Goal: Task Accomplishment & Management: Manage account settings

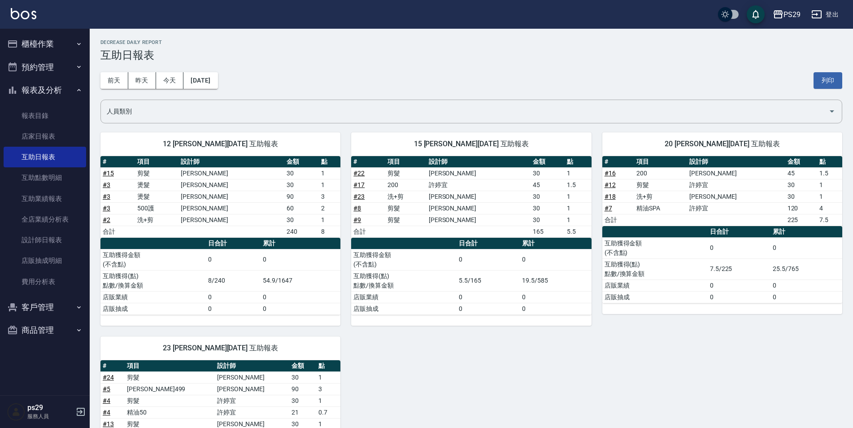
click at [50, 33] on button "櫃檯作業" at bounding box center [45, 43] width 83 height 23
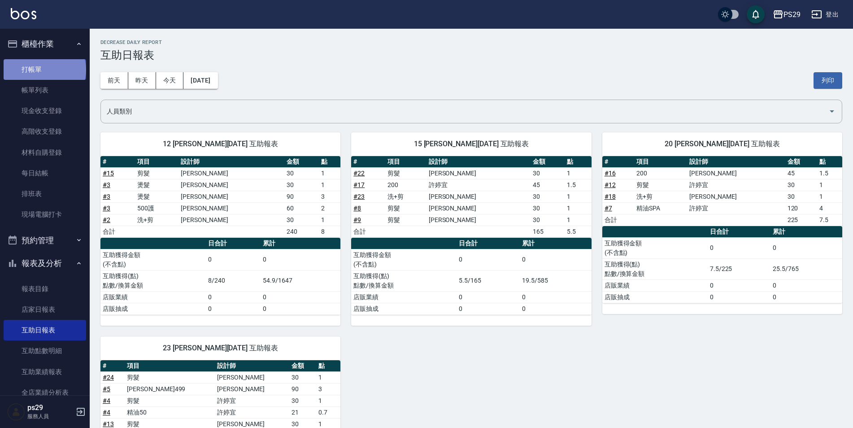
click at [44, 70] on link "打帳單" at bounding box center [45, 69] width 83 height 21
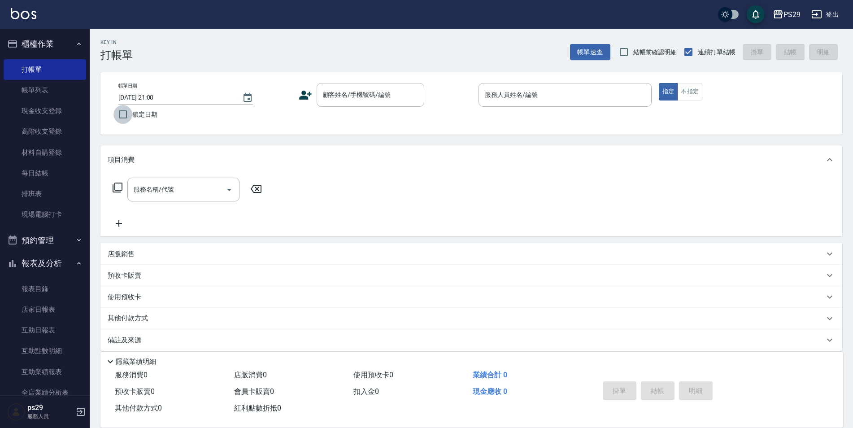
click at [119, 118] on input "鎖定日期" at bounding box center [122, 114] width 19 height 19
checkbox input "true"
click at [356, 93] on input "顧客姓名/手機號碼/編號" at bounding box center [364, 95] width 86 height 16
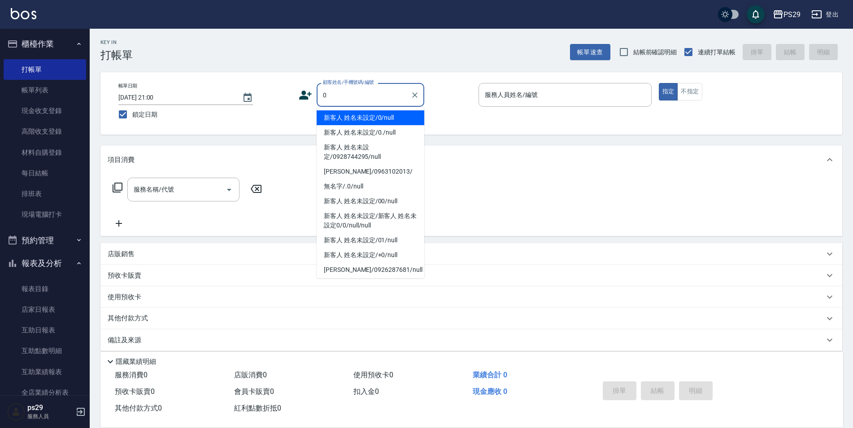
type input "新客人 姓名未設定/0/null"
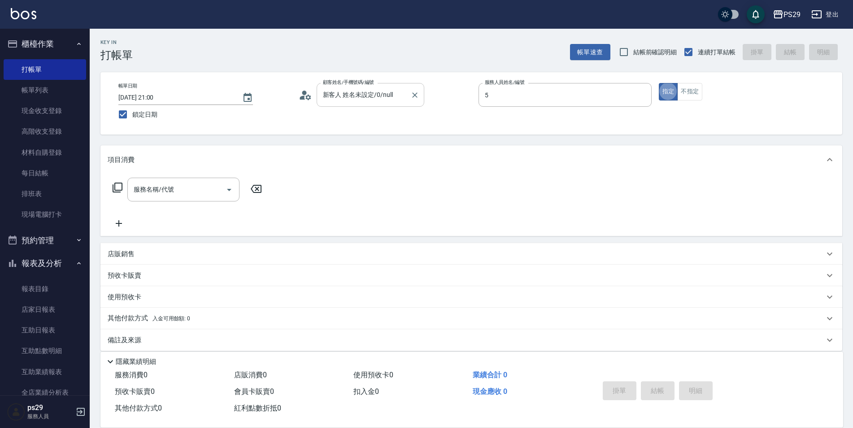
type input "[PERSON_NAME]維-5"
type button "true"
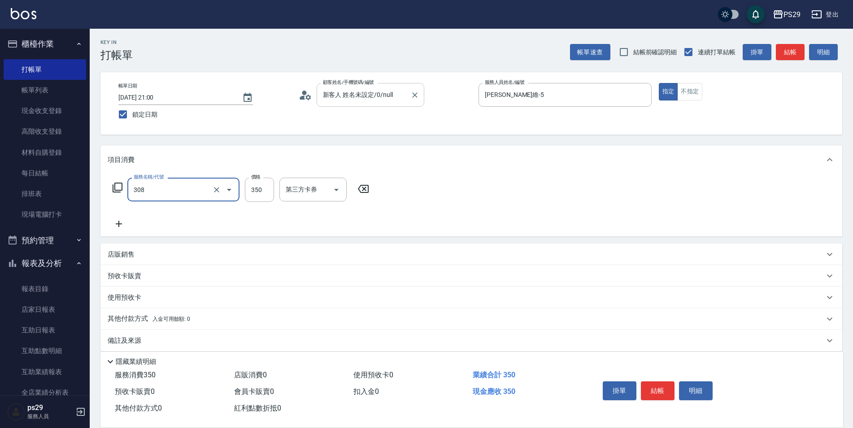
type input "洗+剪(308)"
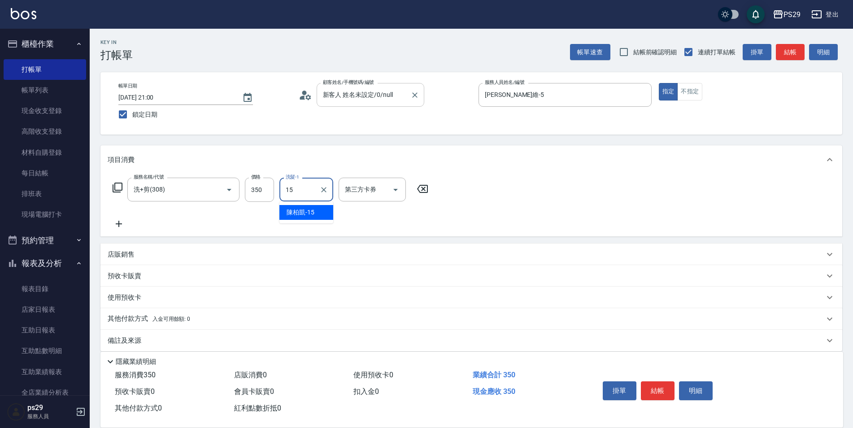
type input "[PERSON_NAME]-15"
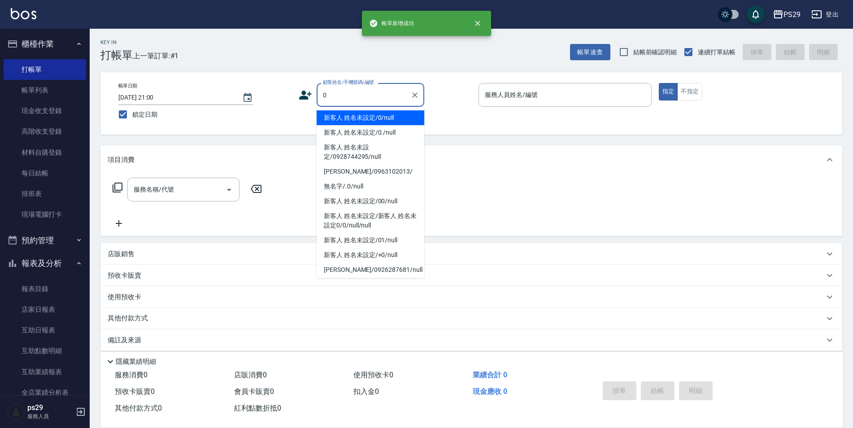
type input "新客人 姓名未設定/0/null"
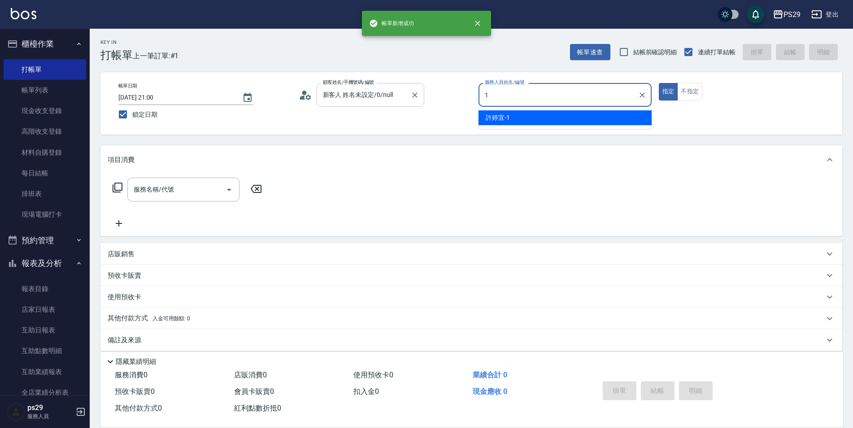
type input "[PERSON_NAME]-1"
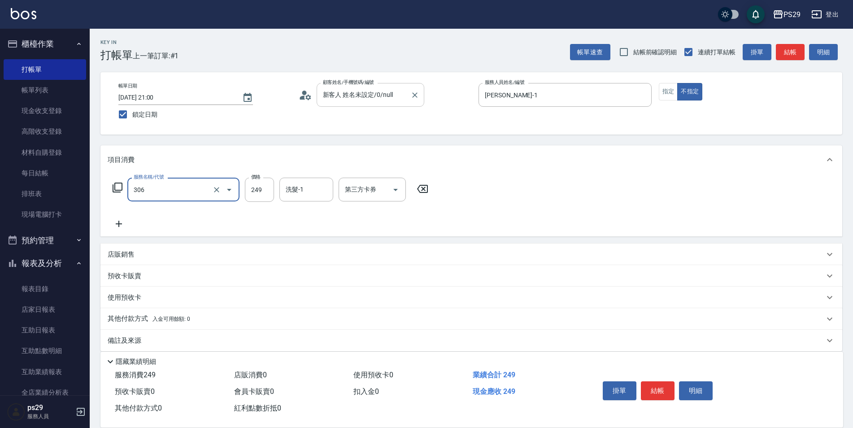
type input "剪髮(306)"
type input "1"
type input "[PERSON_NAME]-23"
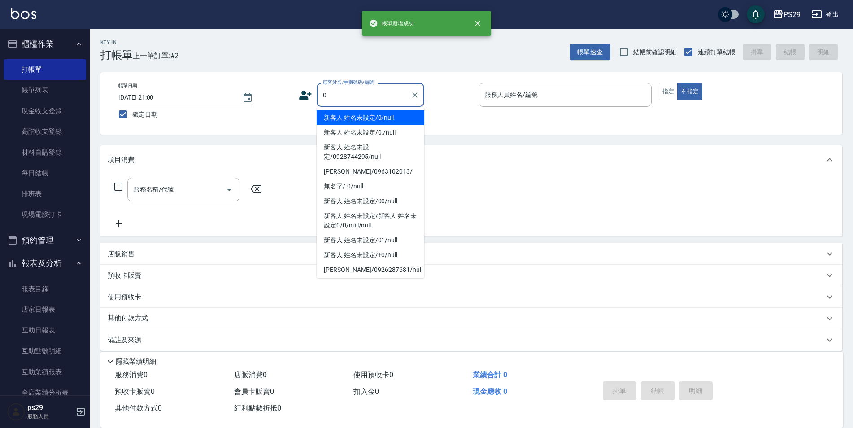
type input "新客人 姓名未設定/0/null"
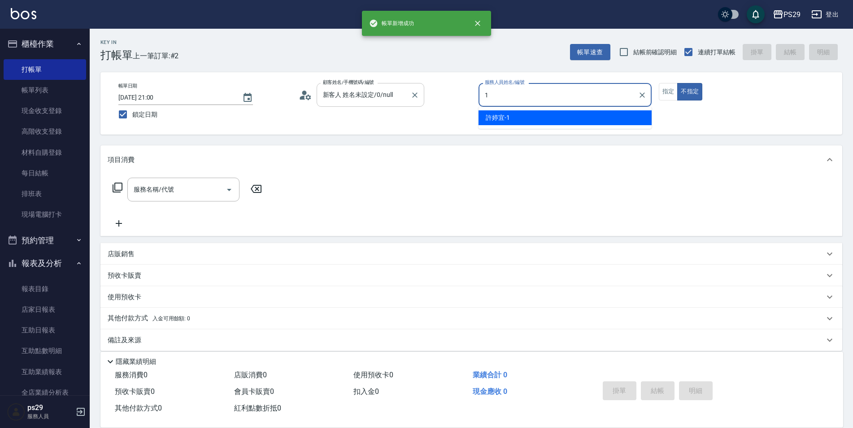
type input "[PERSON_NAME]-1"
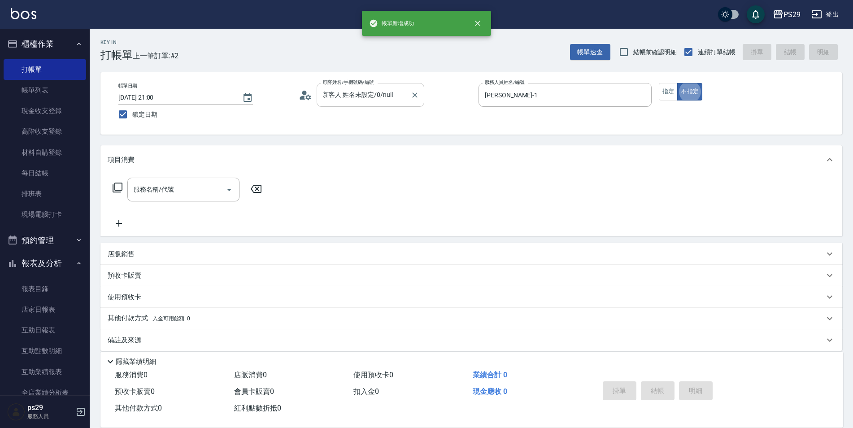
type button "false"
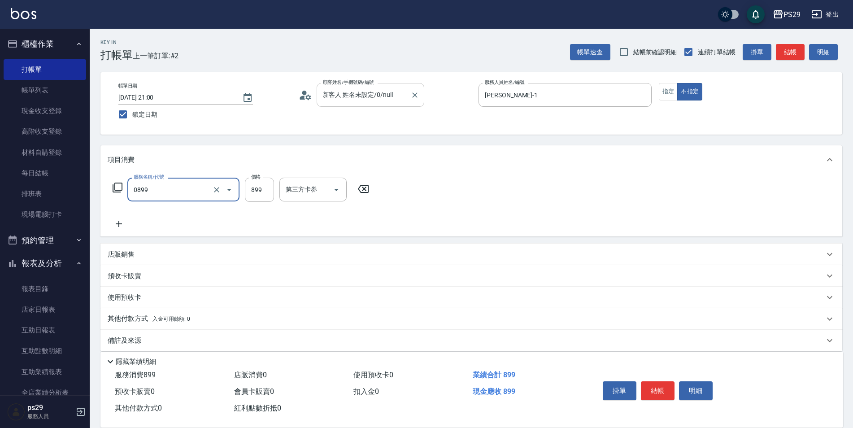
type input "排毒SPA(0899)"
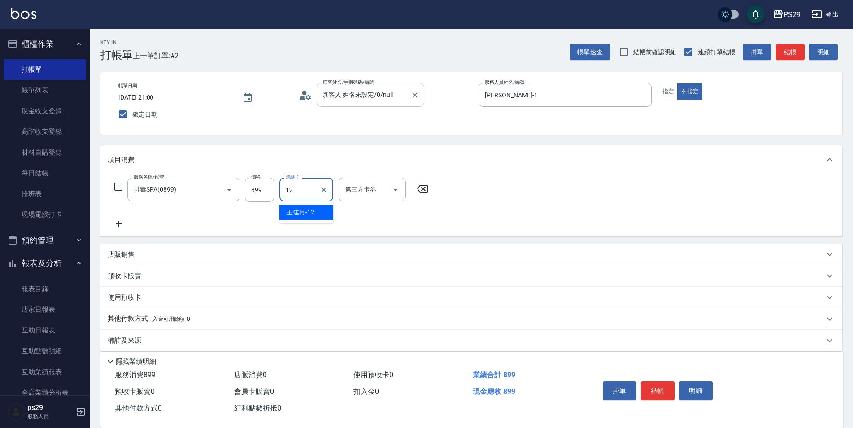
type input "[PERSON_NAME]-12"
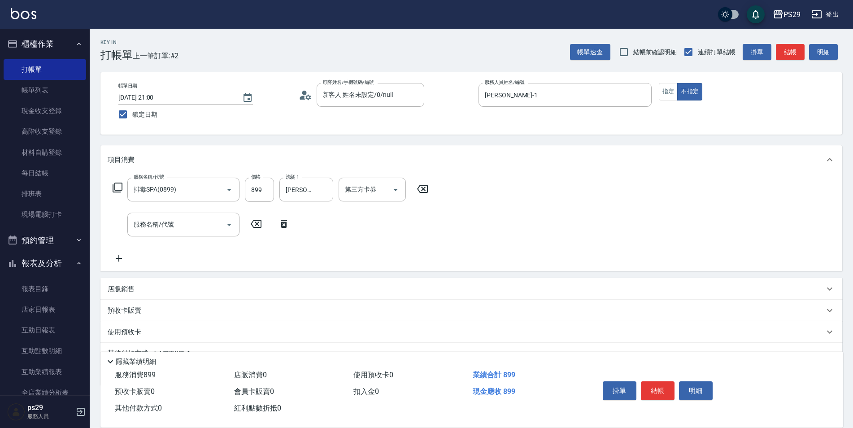
click at [117, 280] on div "店販銷售" at bounding box center [471, 289] width 742 height 22
type input "[PERSON_NAME]-1"
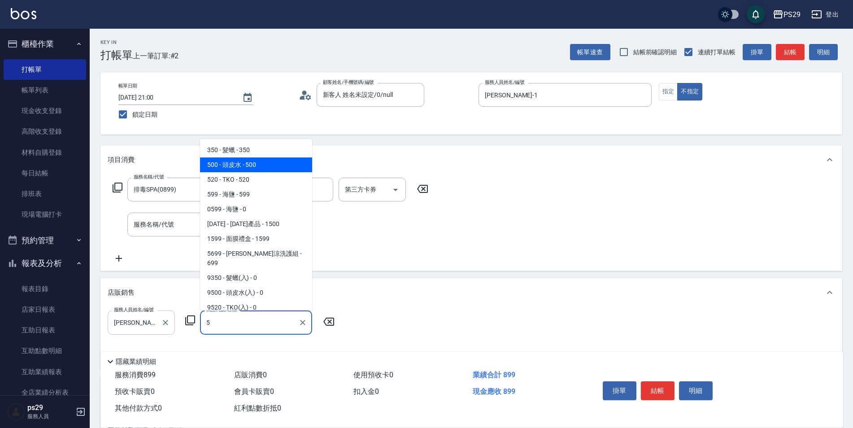
type input "頭皮水"
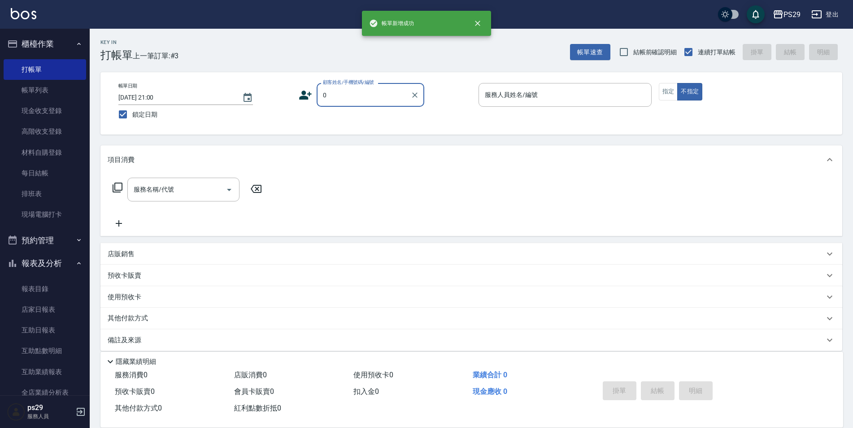
type input "新客人 姓名未設定/0/null"
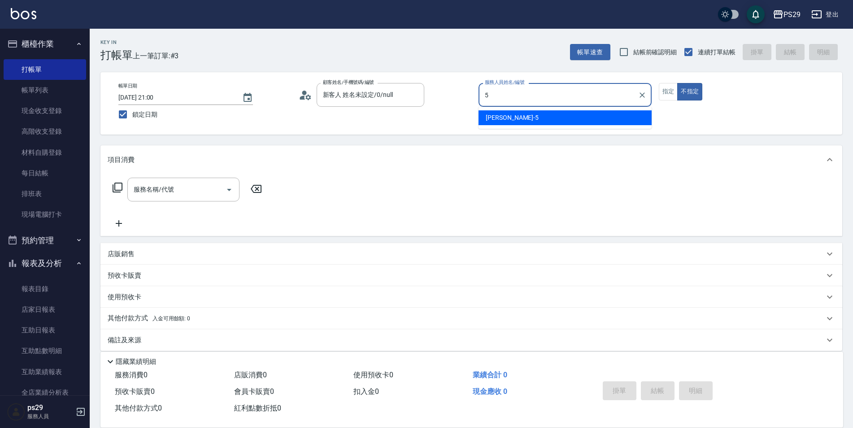
type input "[PERSON_NAME]維-5"
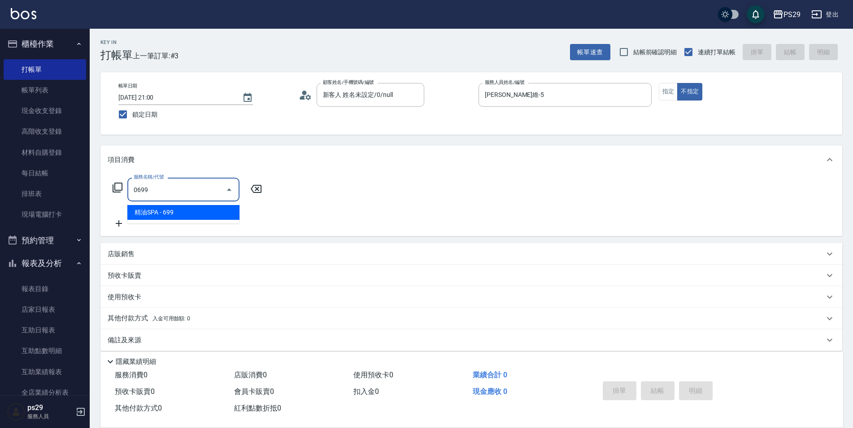
type input "精油SPA(0699)"
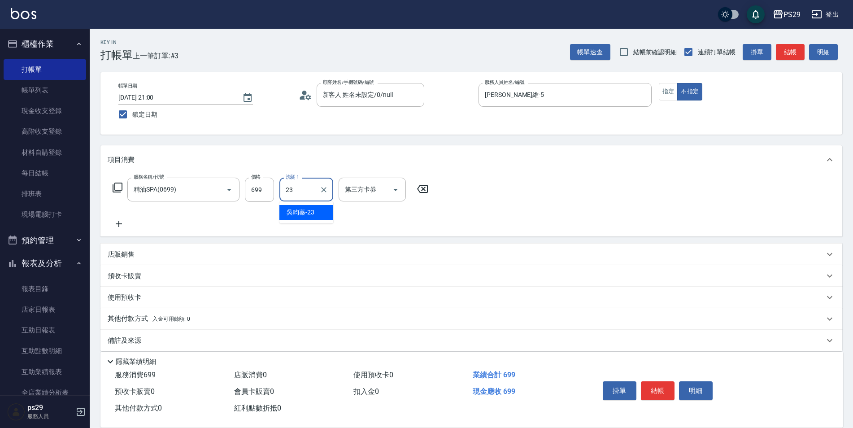
type input "[PERSON_NAME]-23"
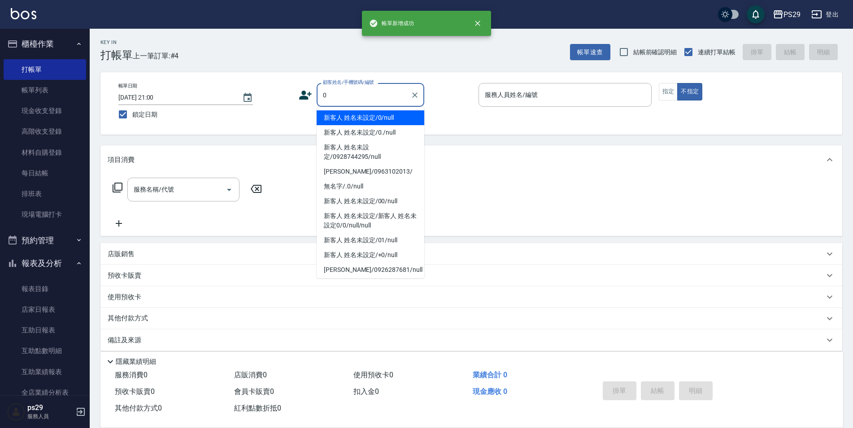
type input "新客人 姓名未設定/0/null"
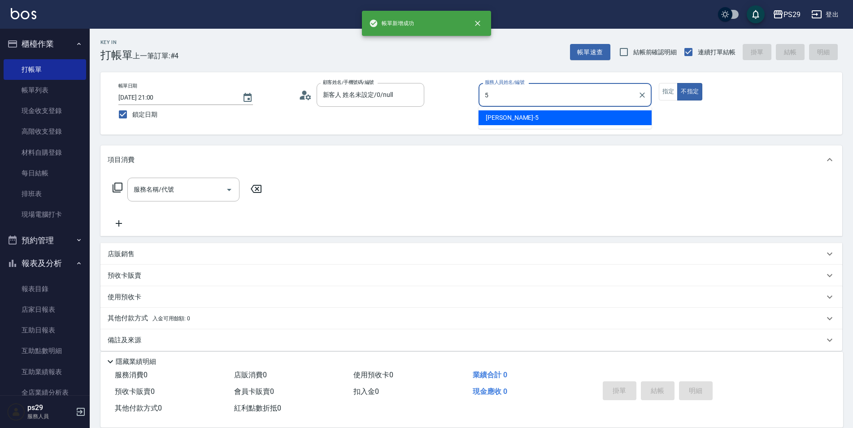
type input "[PERSON_NAME]維-5"
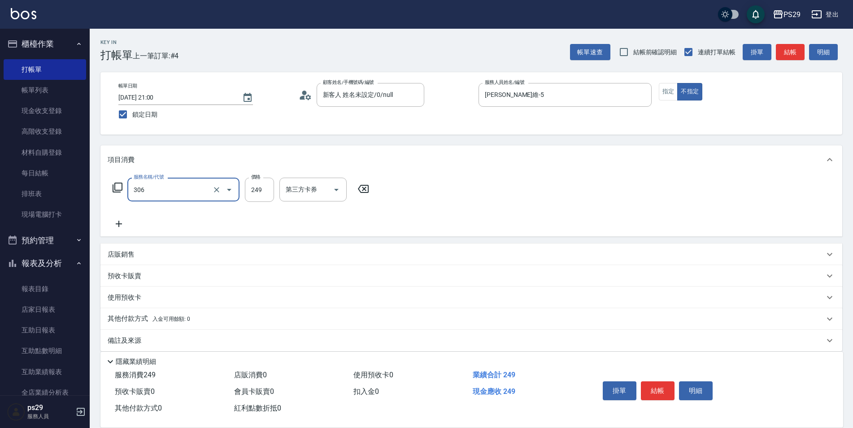
type input "剪髮(306)"
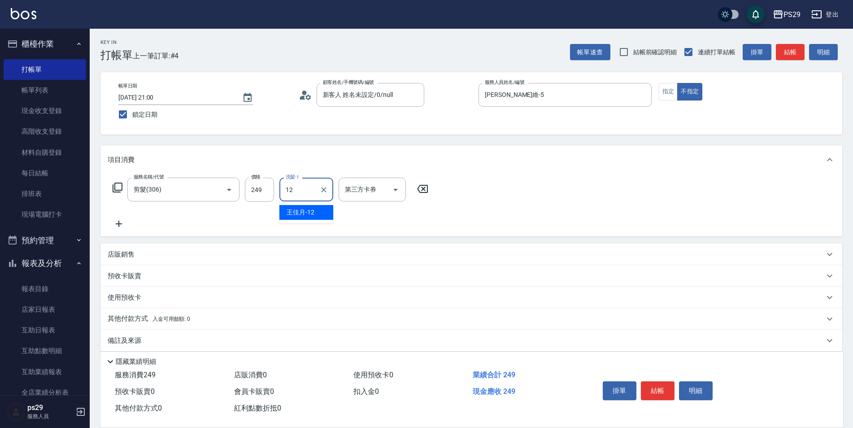
type input "[PERSON_NAME]-12"
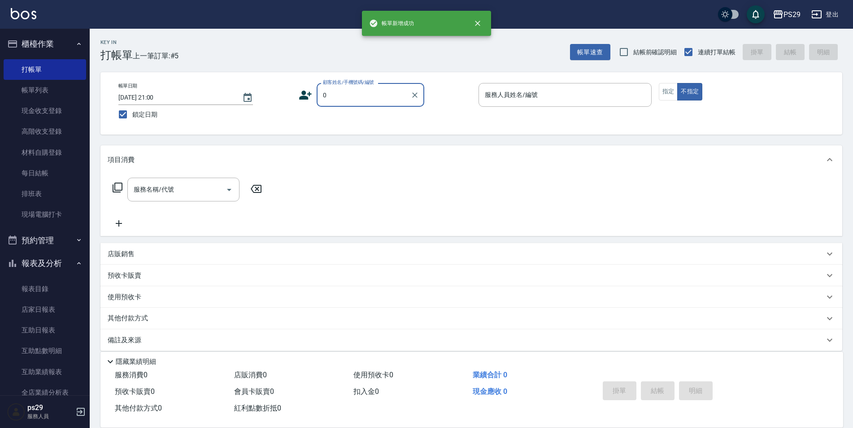
type input "新客人 姓名未設定/0/null"
type input "2"
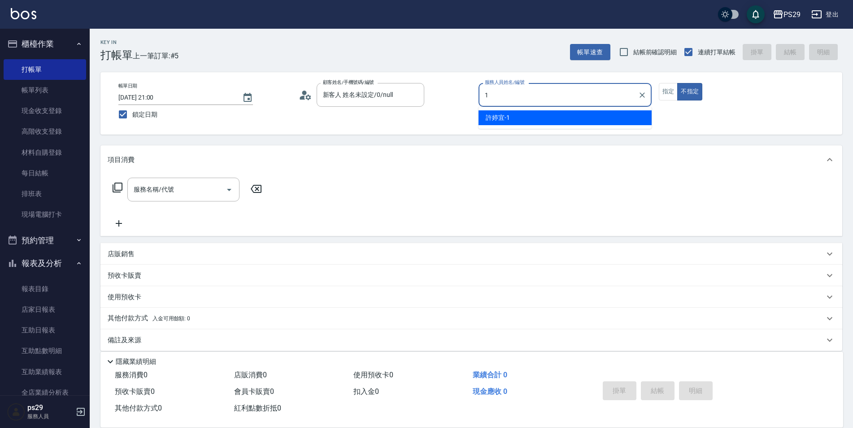
type input "[PERSON_NAME]-1"
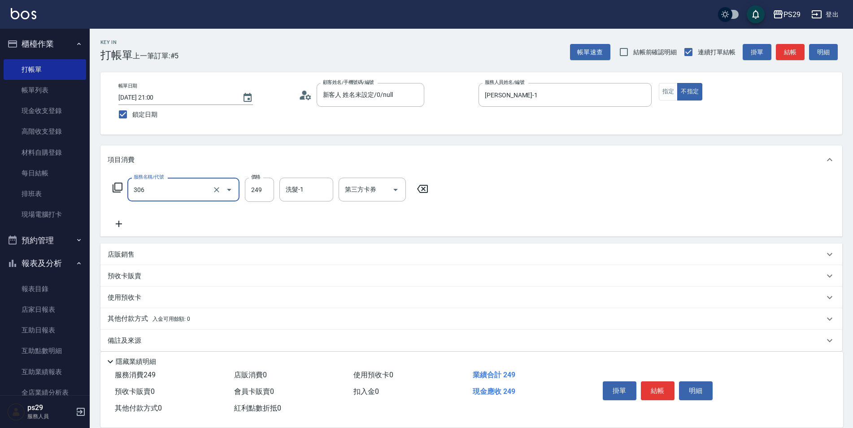
type input "剪髮(306)"
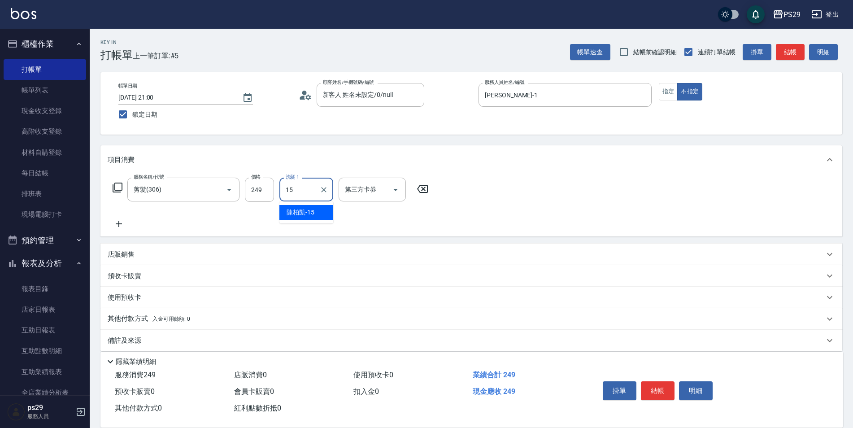
type input "[PERSON_NAME]-15"
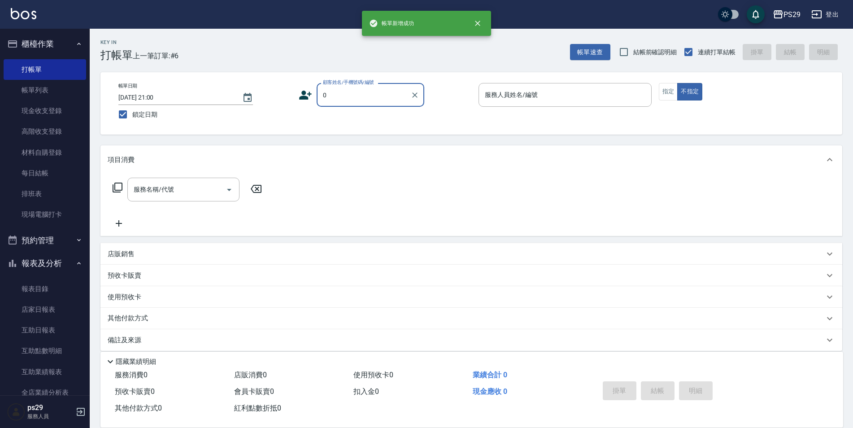
type input "新客人 姓名未設定/0/null"
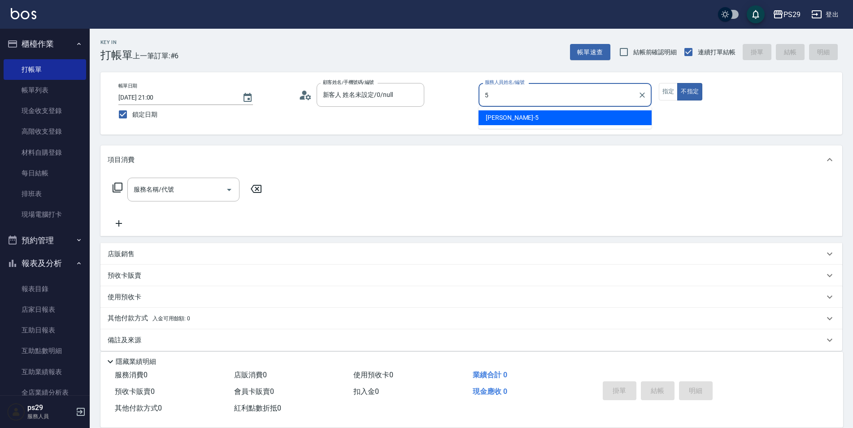
type input "[PERSON_NAME]維-5"
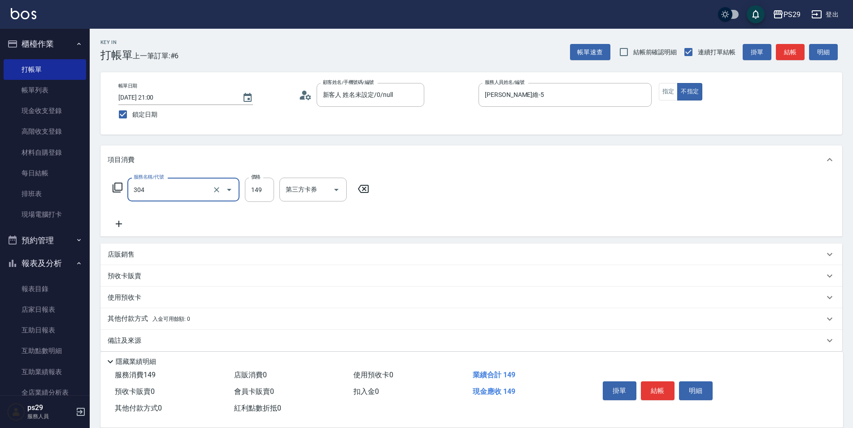
type input "剪髮(304)"
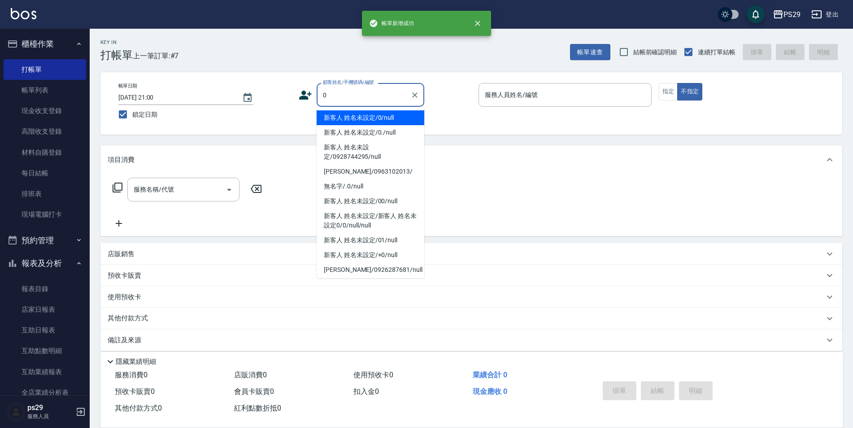
type input "新客人 姓名未設定/0/null"
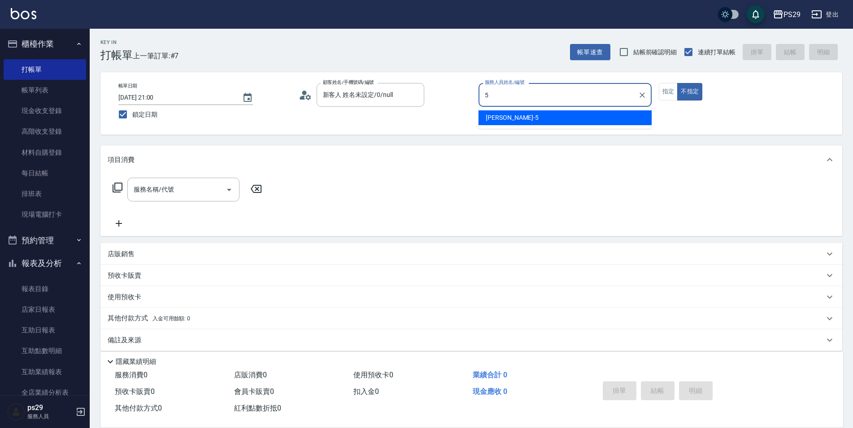
type input "[PERSON_NAME]維-5"
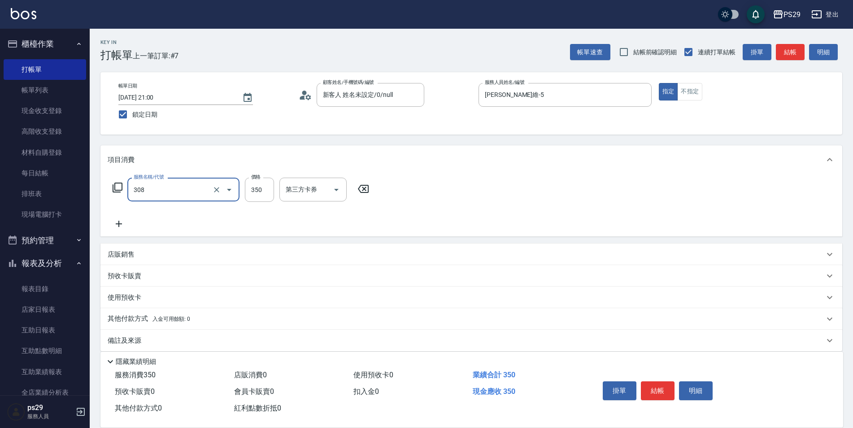
type input "洗+剪(308)"
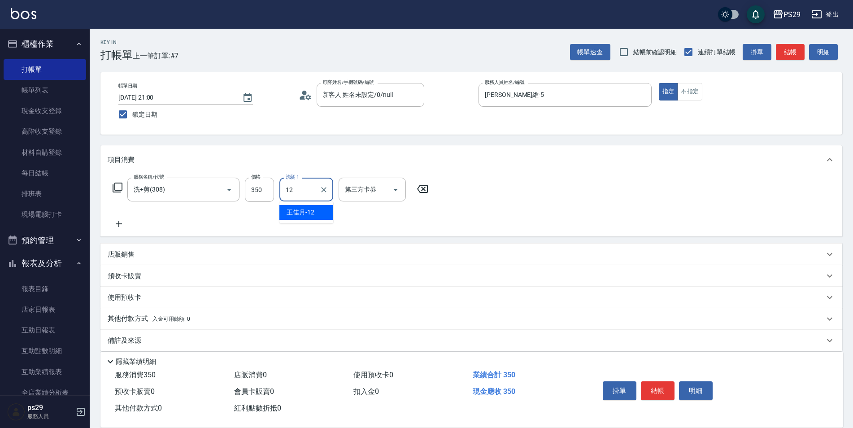
type input "12"
type input "[PERSON_NAME]-12"
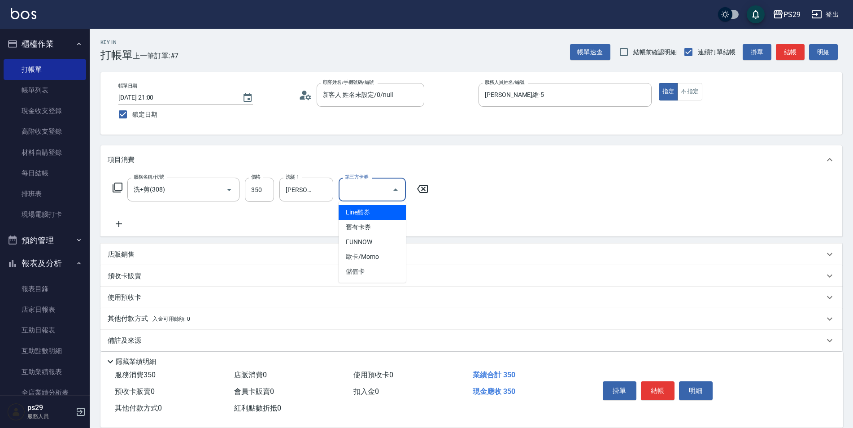
type input "Line酷券"
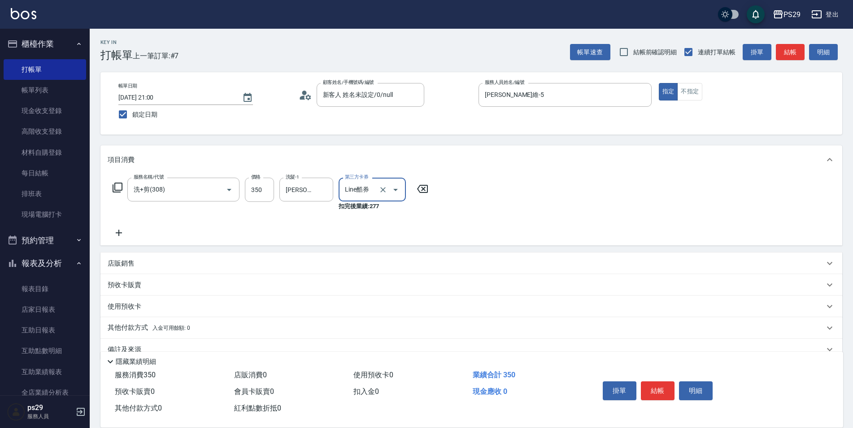
click at [397, 191] on icon "Open" at bounding box center [395, 189] width 11 height 11
click at [387, 189] on icon "Clear" at bounding box center [383, 189] width 9 height 9
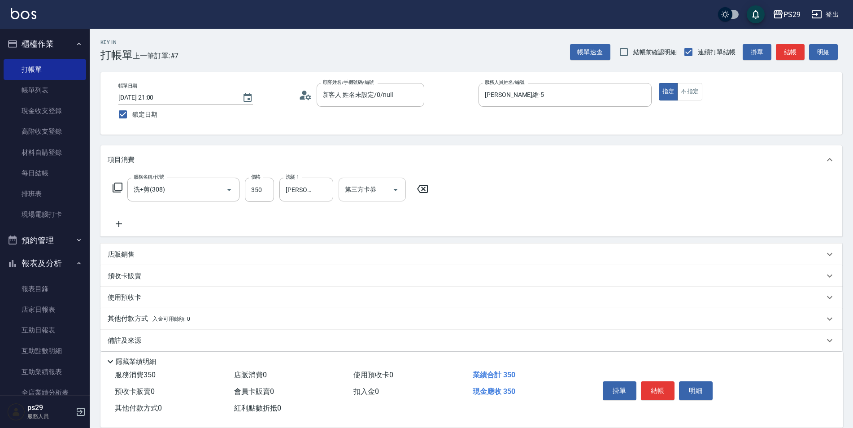
click at [409, 155] on div "項目消費" at bounding box center [466, 159] width 717 height 9
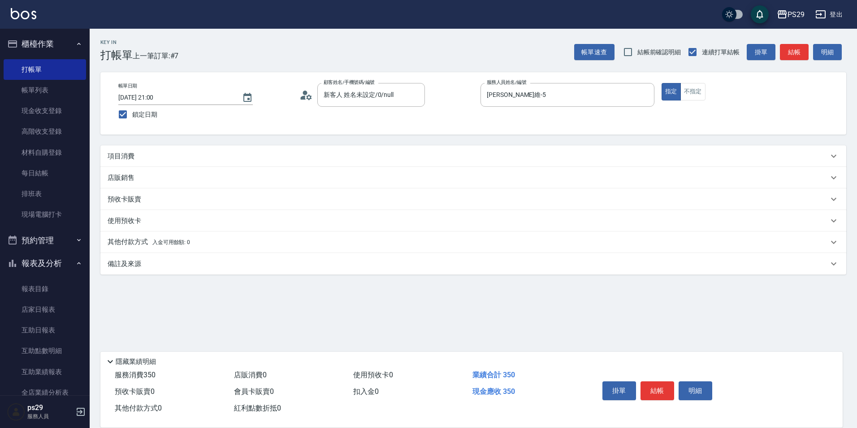
click at [599, 154] on div "項目消費" at bounding box center [468, 156] width 721 height 9
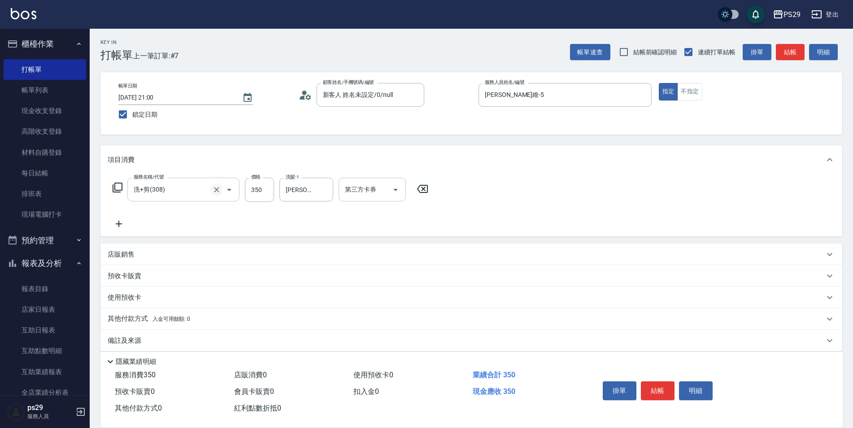
click at [216, 187] on icon "Clear" at bounding box center [216, 189] width 9 height 9
type input "200(111)"
type input "[PERSON_NAME]-12"
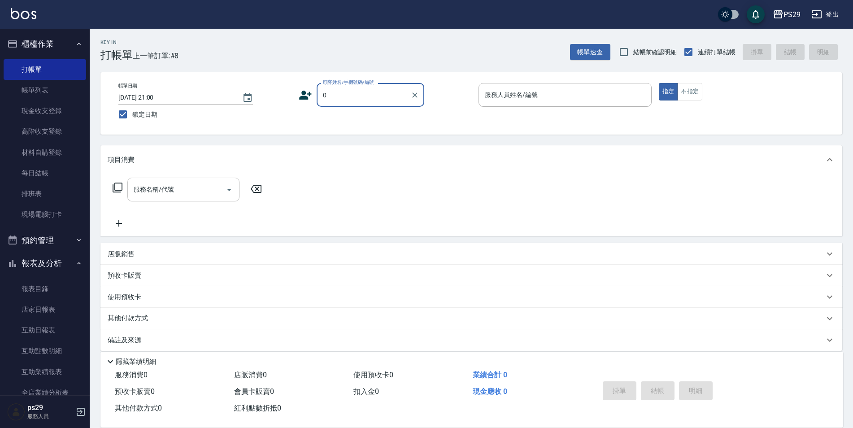
type input "新客人 姓名未設定/0/null"
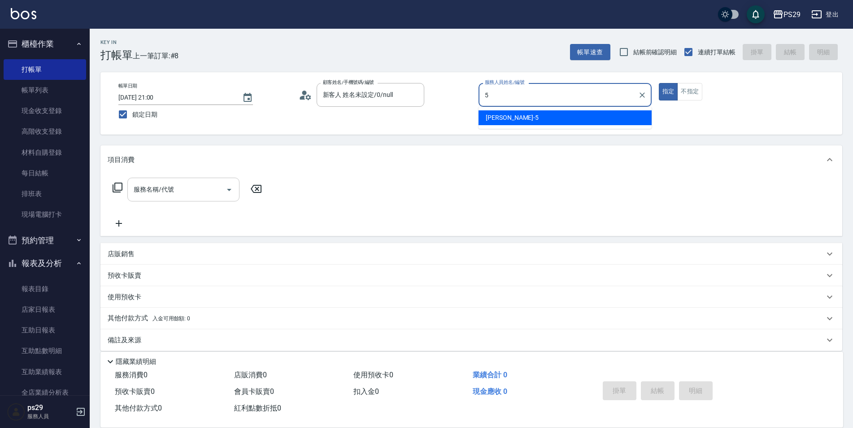
type input "[PERSON_NAME]維-5"
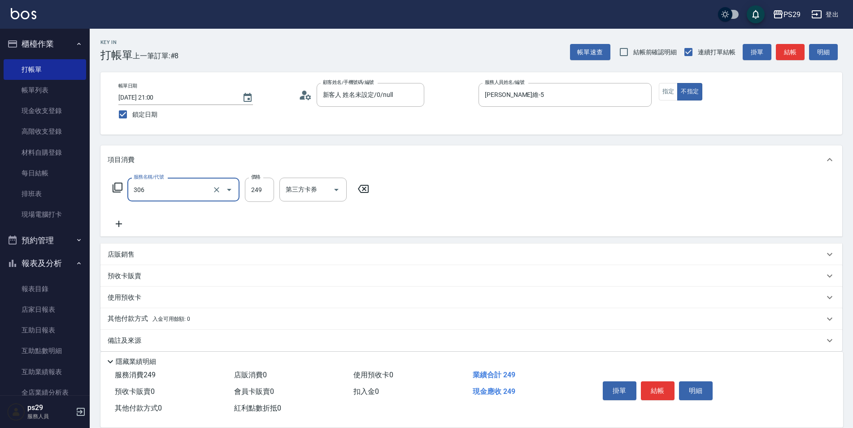
type input "剪髮(306)"
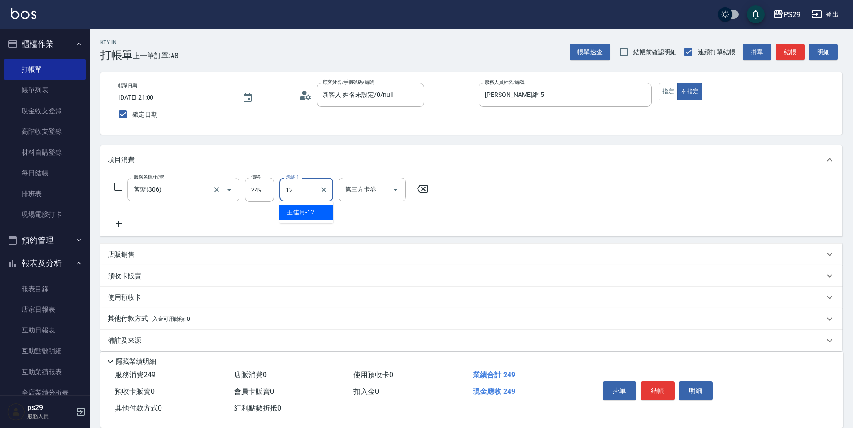
type input "[PERSON_NAME]-12"
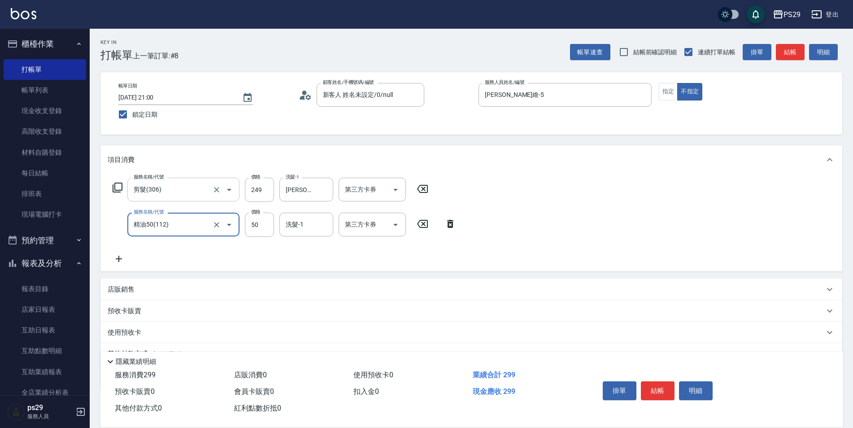
type input "精油50(112)"
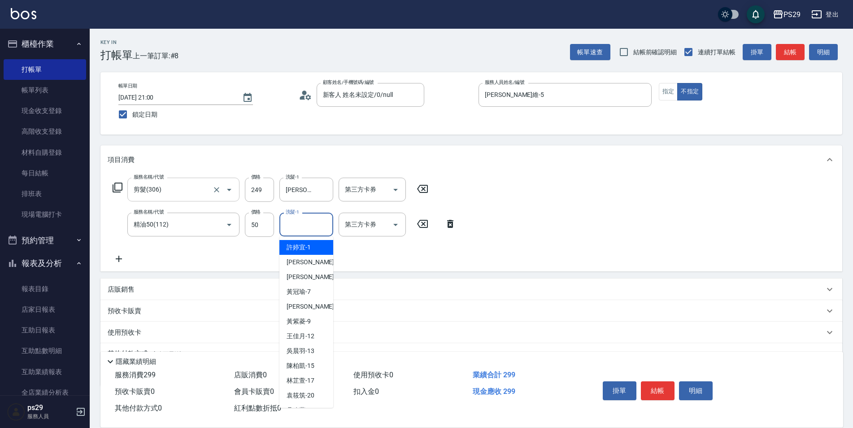
click at [288, 222] on input "洗髮-1" at bounding box center [306, 225] width 46 height 16
type input "[PERSON_NAME]-12"
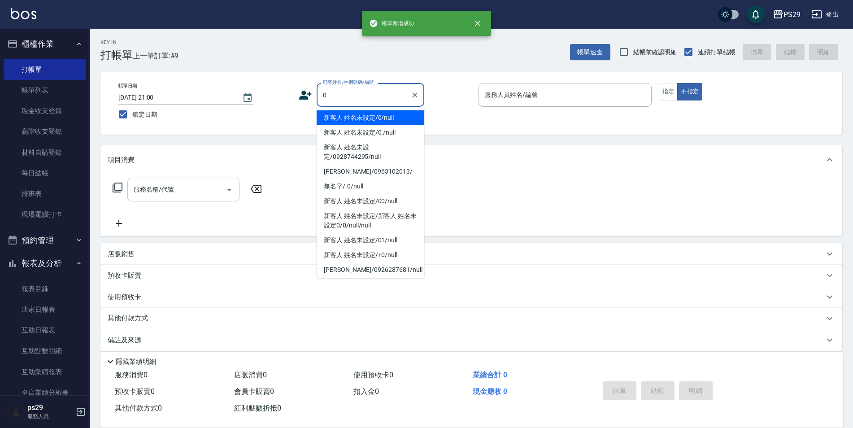
type input "新客人 姓名未設定/0/null"
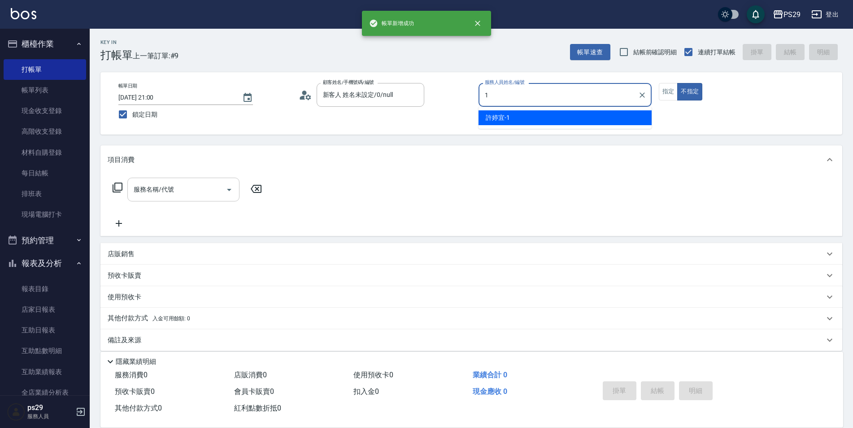
type input "[PERSON_NAME]-1"
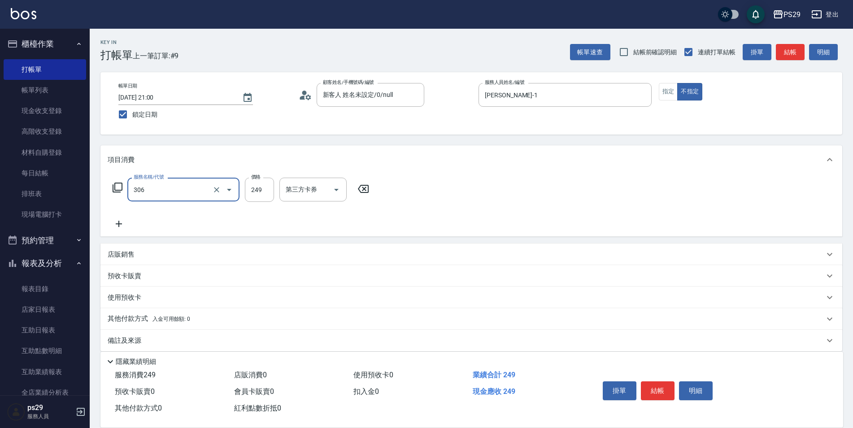
type input "剪髮(306)"
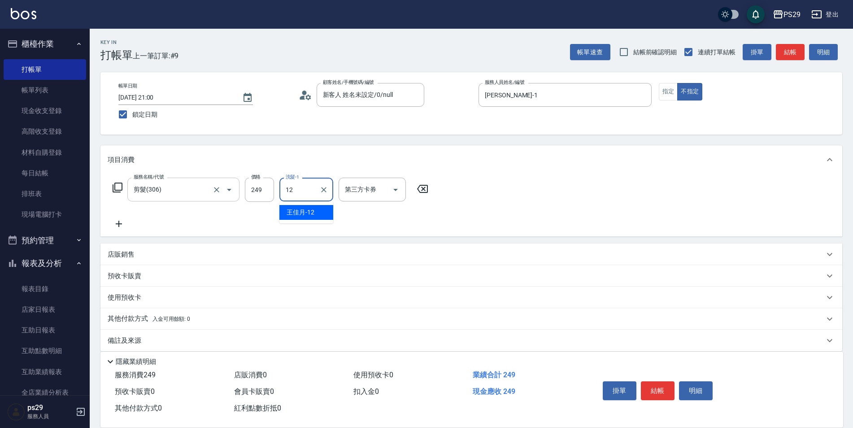
type input "[PERSON_NAME]-12"
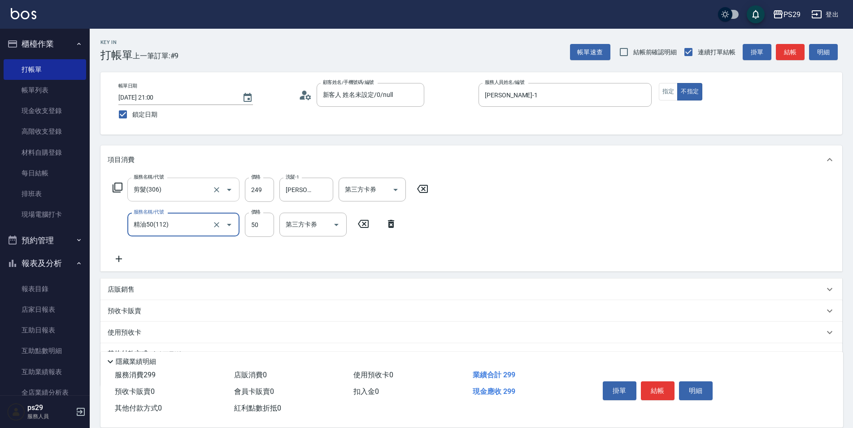
type input "精油50(112)"
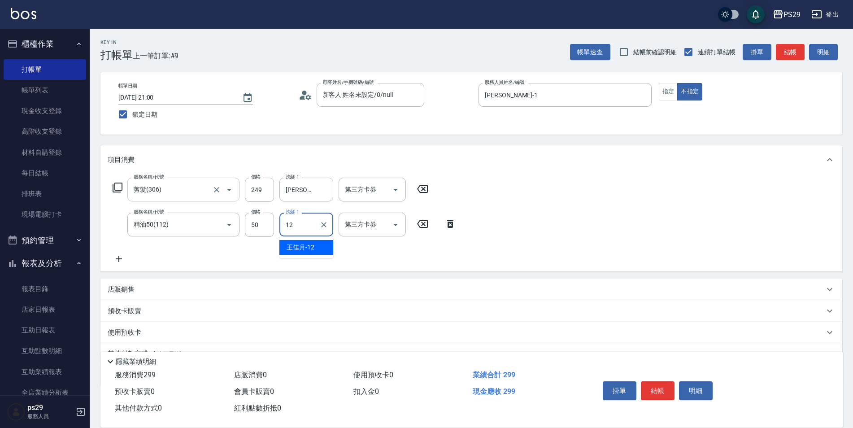
type input "[PERSON_NAME]-12"
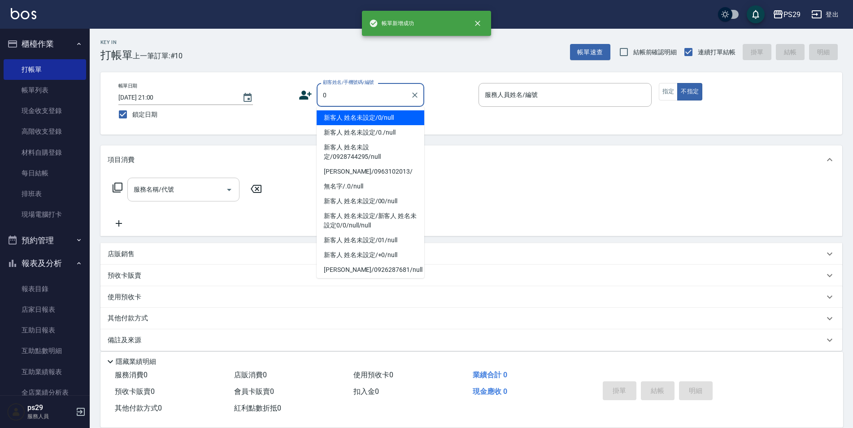
type input "新客人 姓名未設定/0/null"
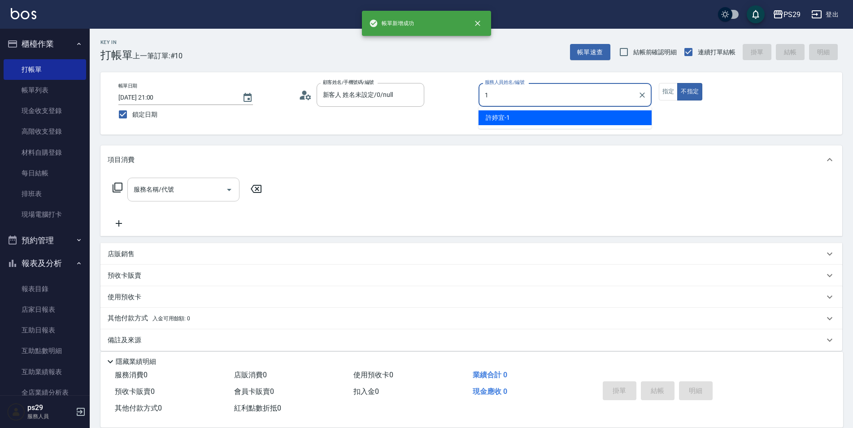
type input "[PERSON_NAME]-1"
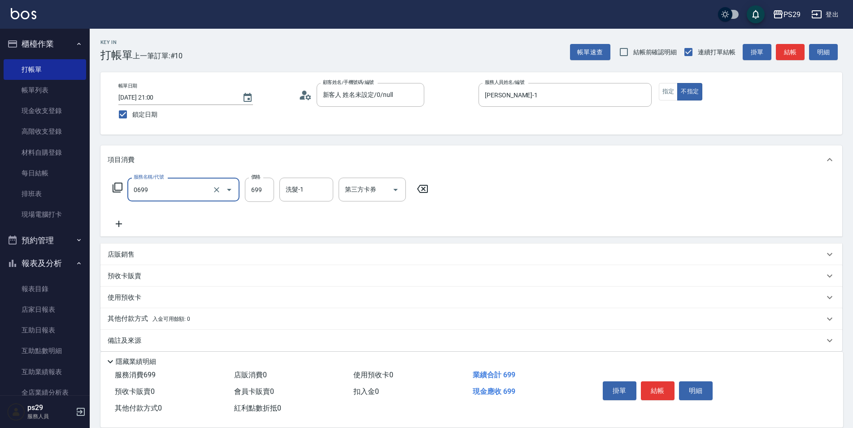
type input "精油SPA(0699)"
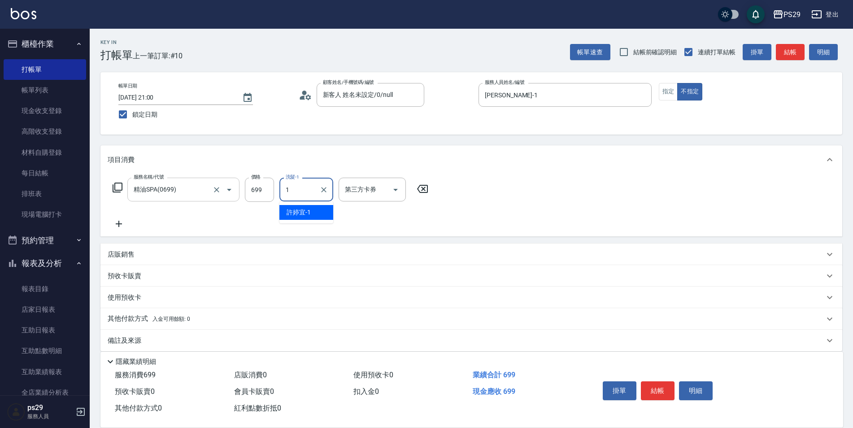
type input "[PERSON_NAME]-1"
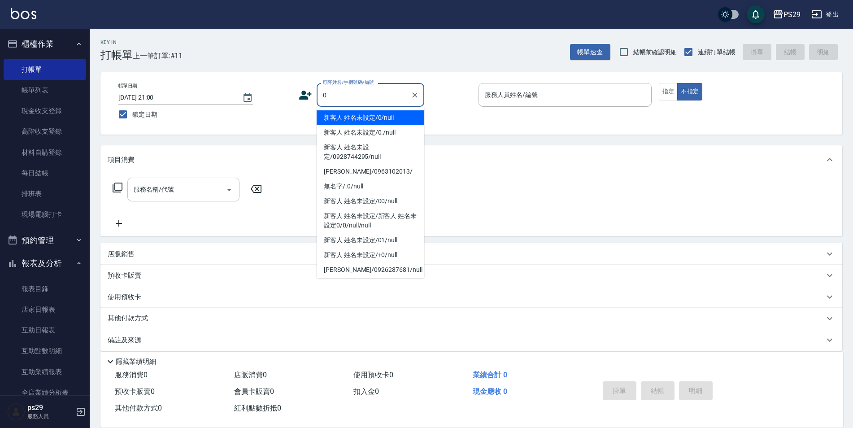
type input "新客人 姓名未設定/0/null"
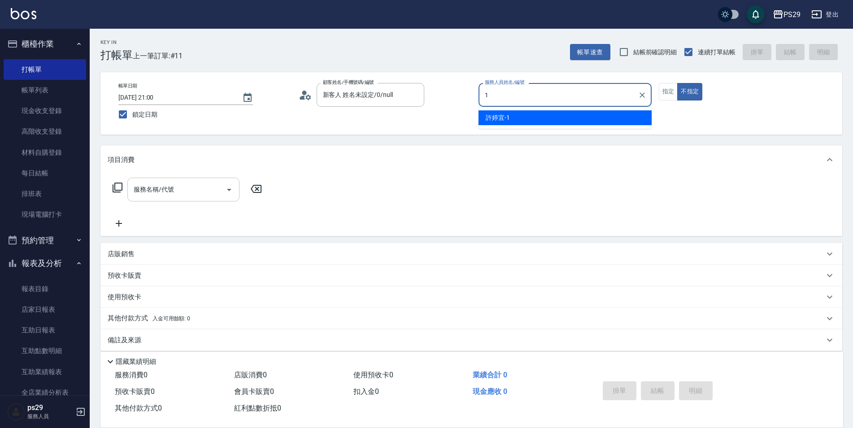
type input "[PERSON_NAME]-1"
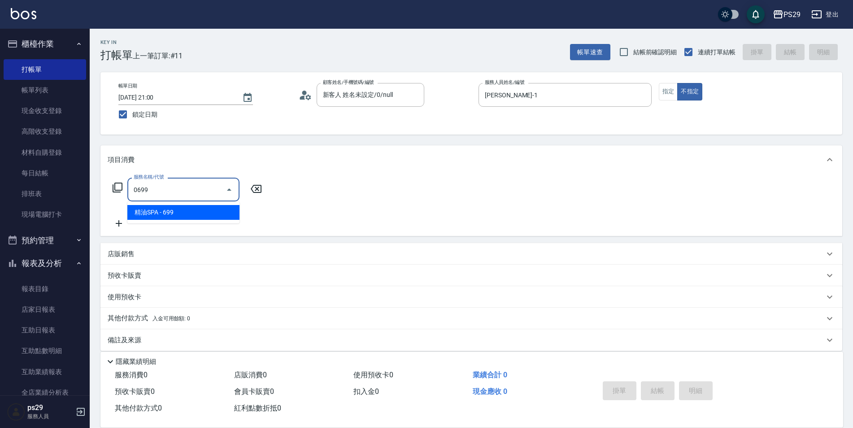
type input "精油SPA(0699)"
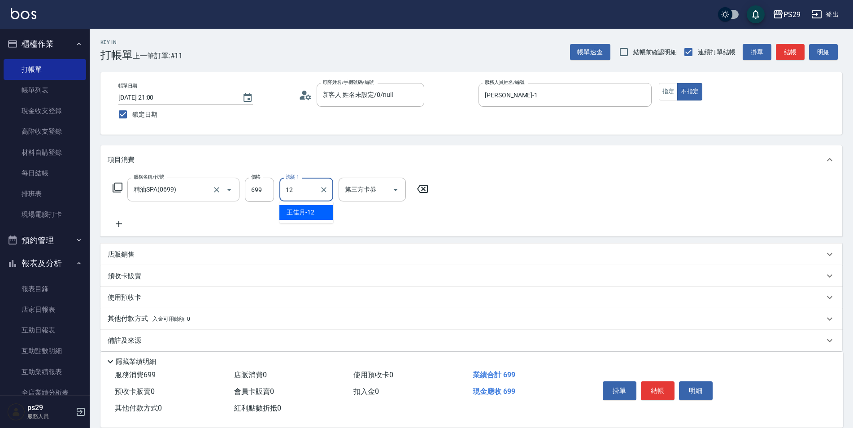
type input "[PERSON_NAME]-12"
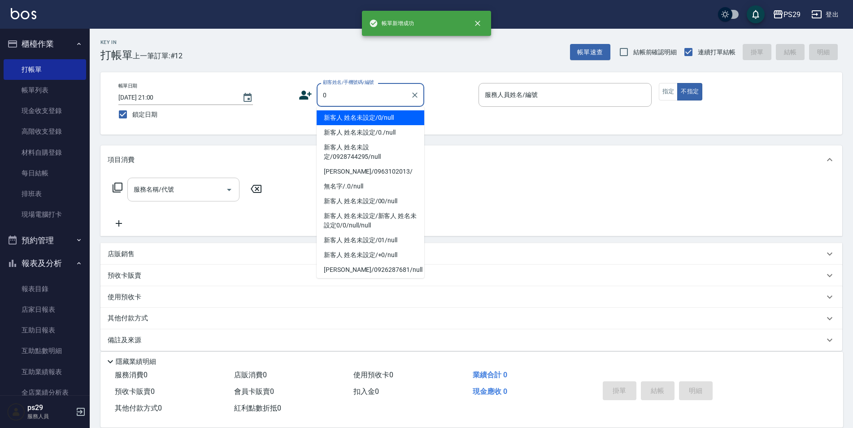
type input "新客人 姓名未設定/0/null"
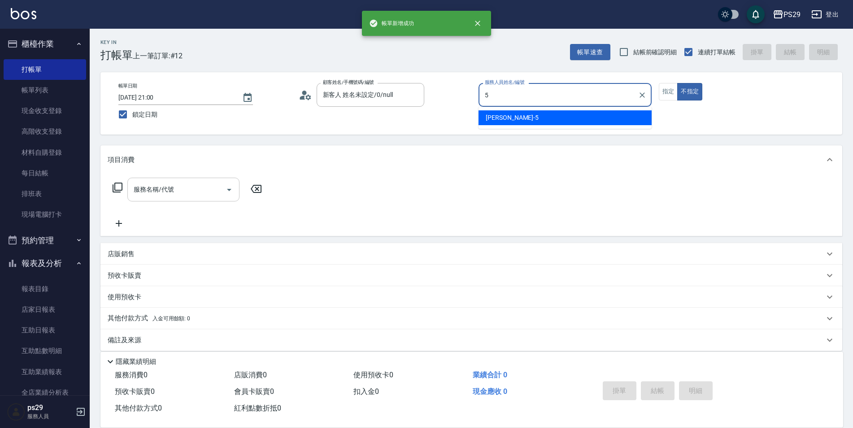
type input "[PERSON_NAME]維-5"
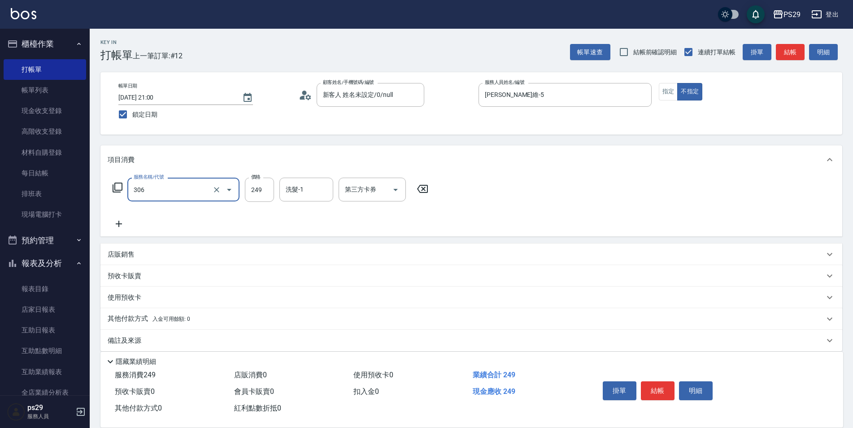
type input "剪髮(306)"
type input "[PERSON_NAME]維-5"
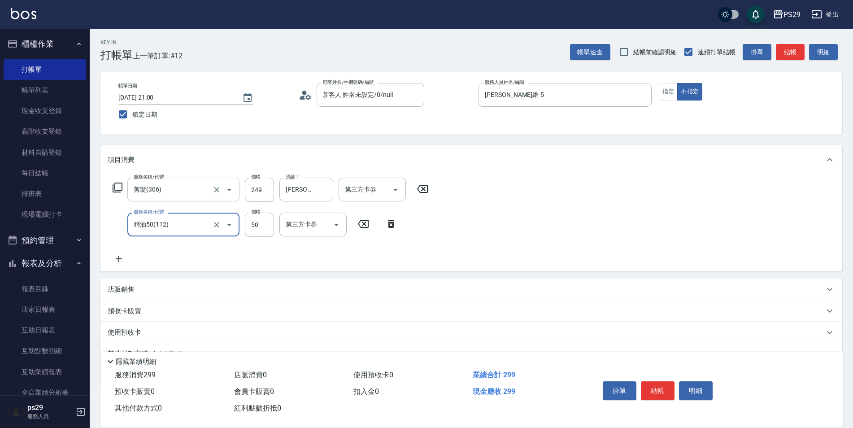
type input "精油50(112)"
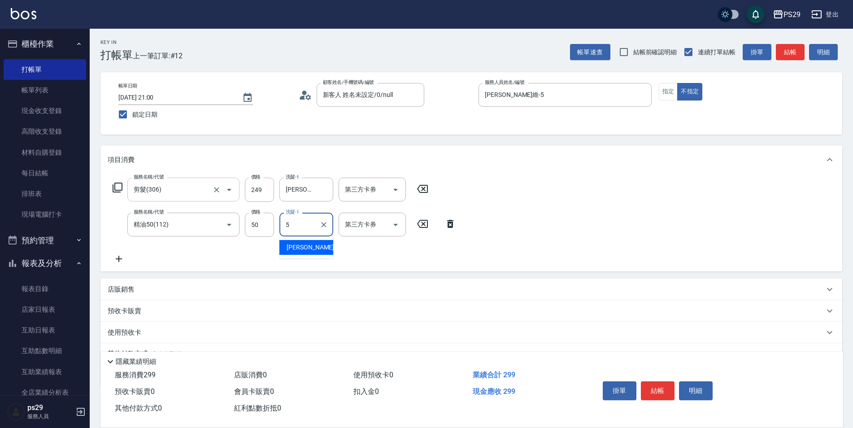
type input "[PERSON_NAME]維-5"
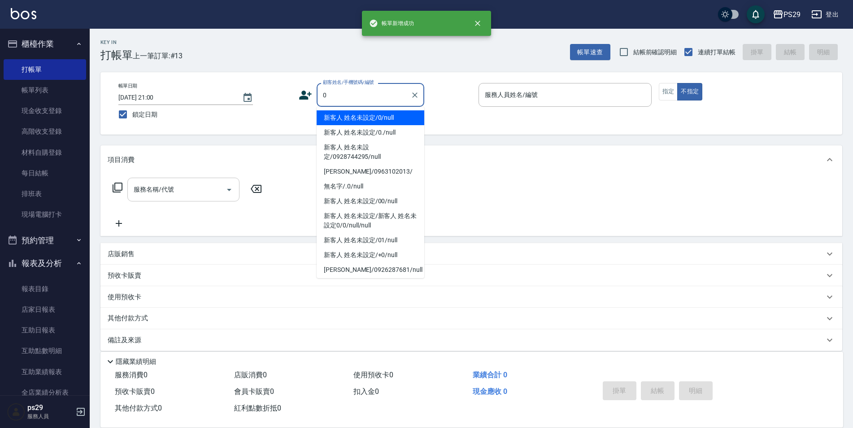
type input "新客人 姓名未設定/0/null"
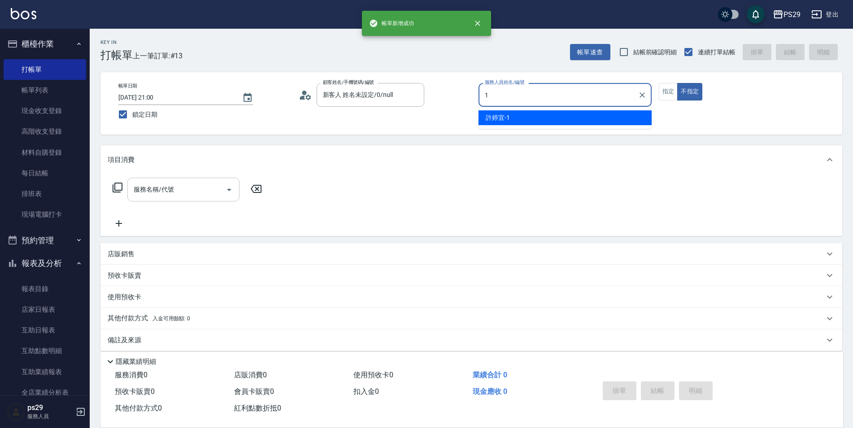
type input "[PERSON_NAME]-1"
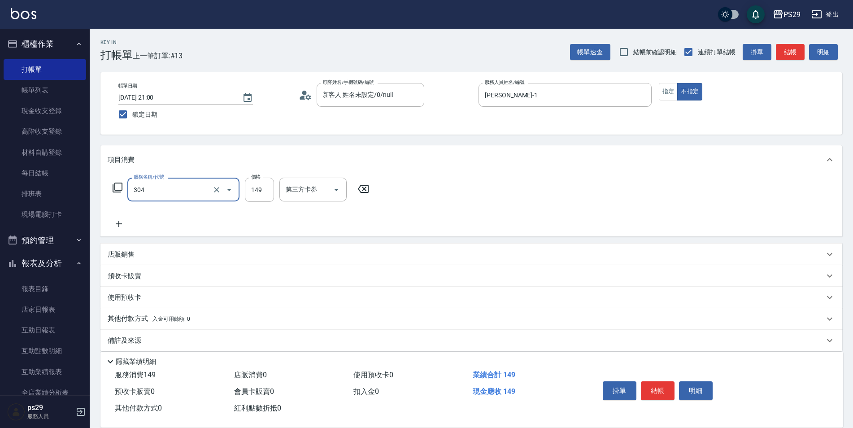
type input "剪髮(304)"
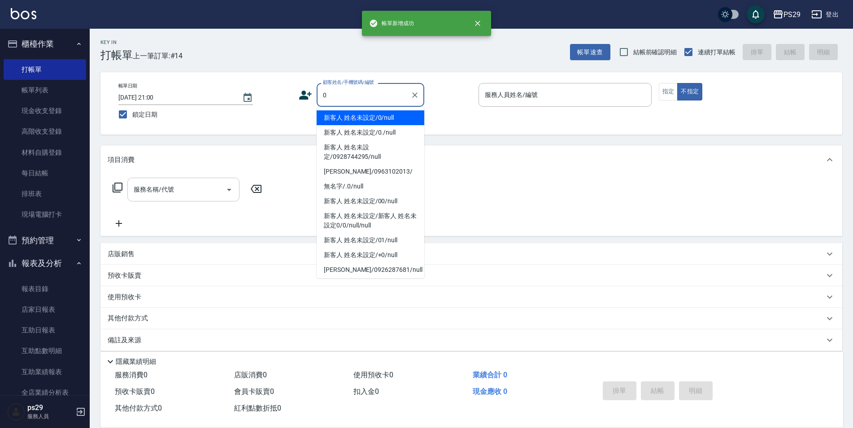
type input "新客人 姓名未設定/0/null"
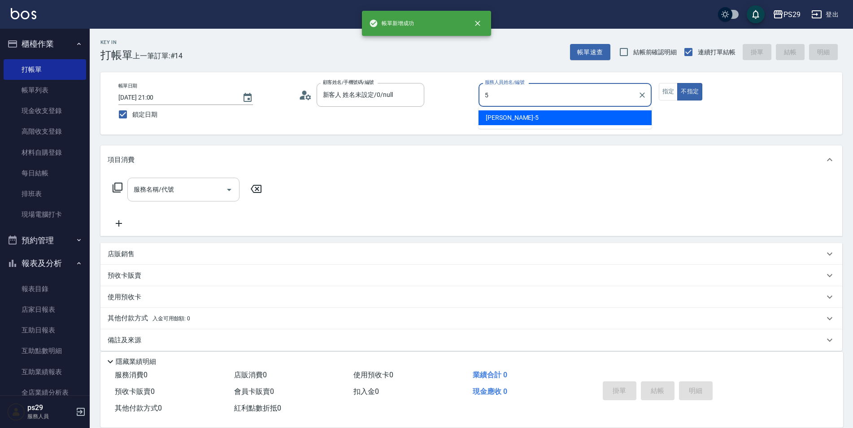
type input "[PERSON_NAME]維-5"
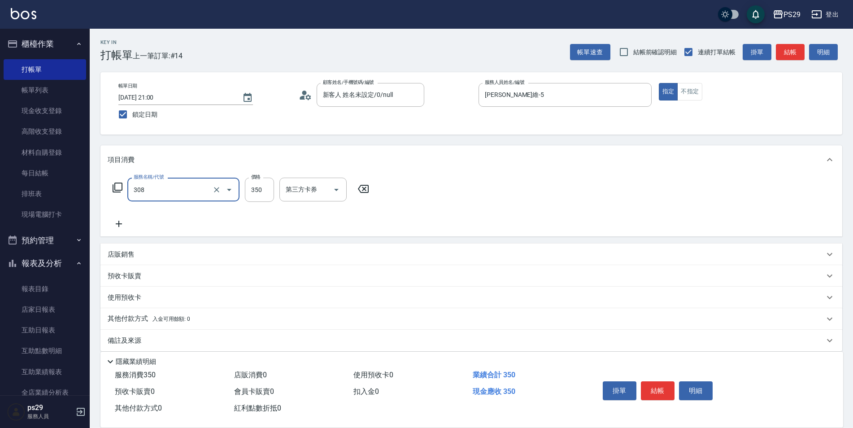
type input "洗+剪(308)"
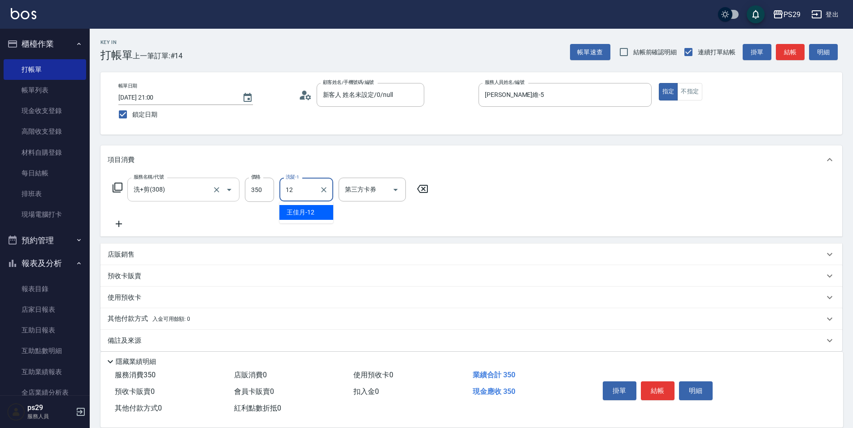
type input "[PERSON_NAME]-12"
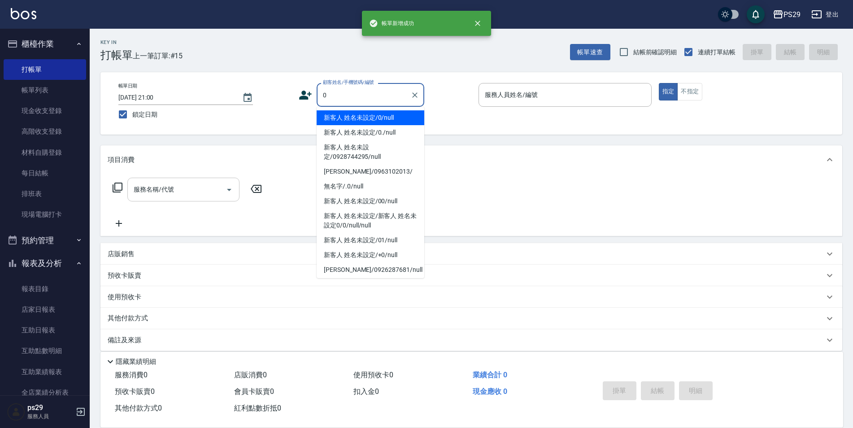
type input "新客人 姓名未設定/0/null"
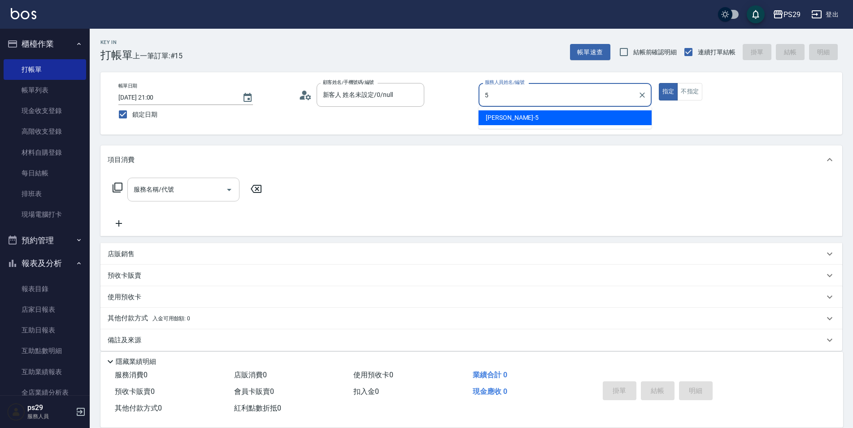
type input "[PERSON_NAME]維-5"
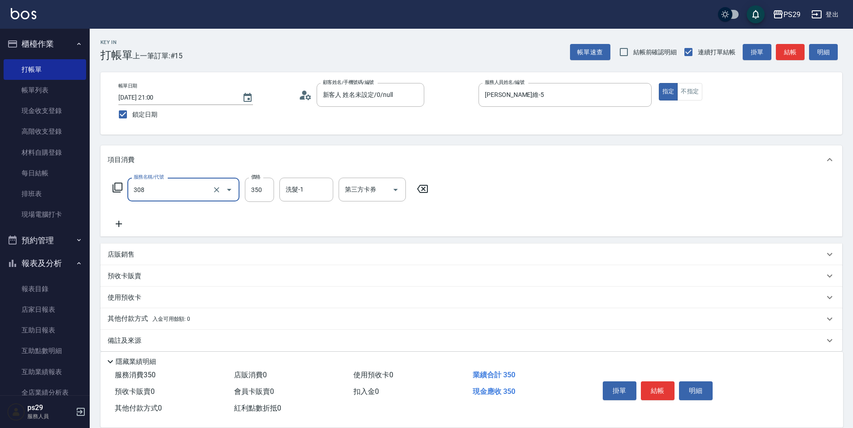
type input "洗+剪(308)"
type input "[PERSON_NAME]維-5"
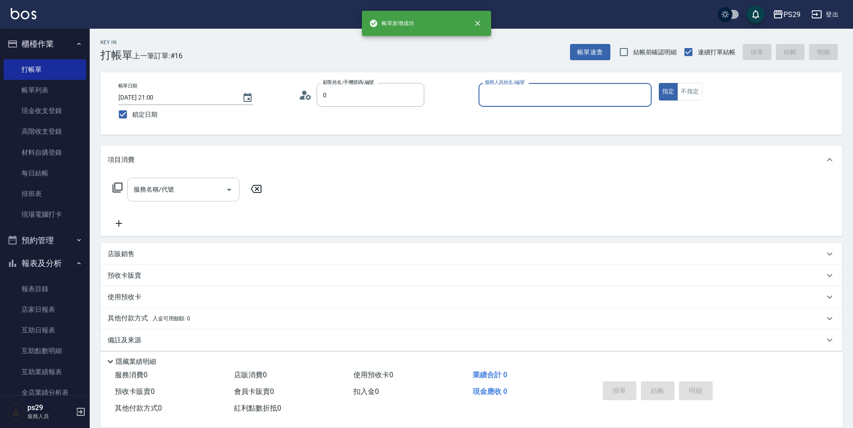
type input "新客人 姓名未設定/0/null"
type input "[PERSON_NAME]-1"
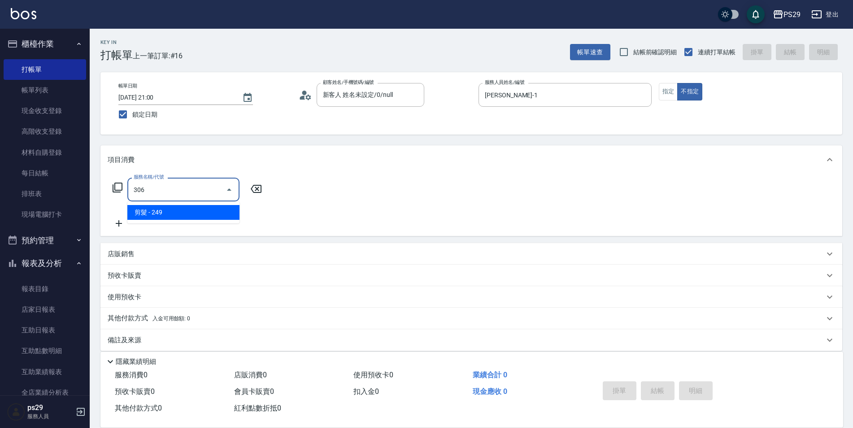
type input "剪髮(306)"
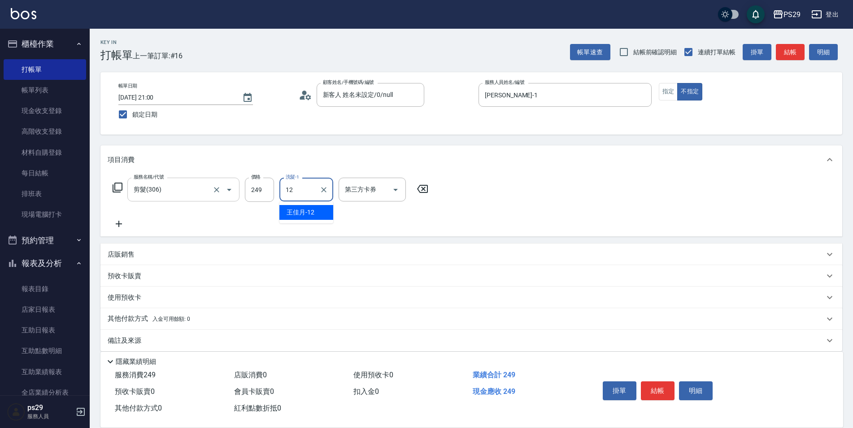
type input "[PERSON_NAME]-12"
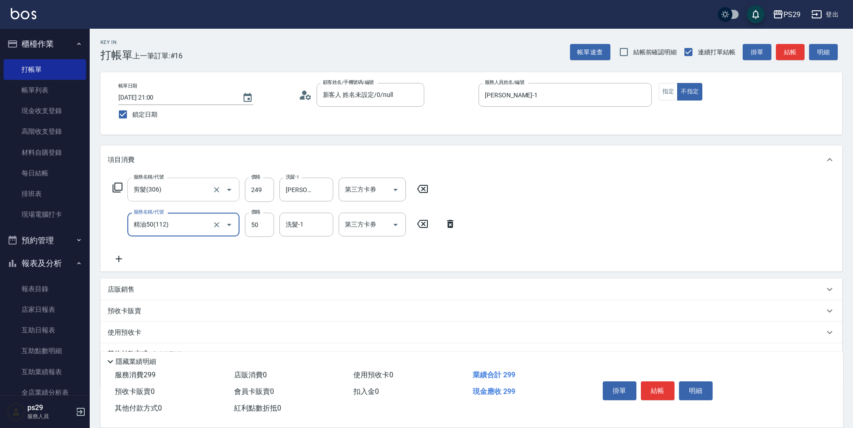
type input "精油50(112)"
type input "[PERSON_NAME]-12"
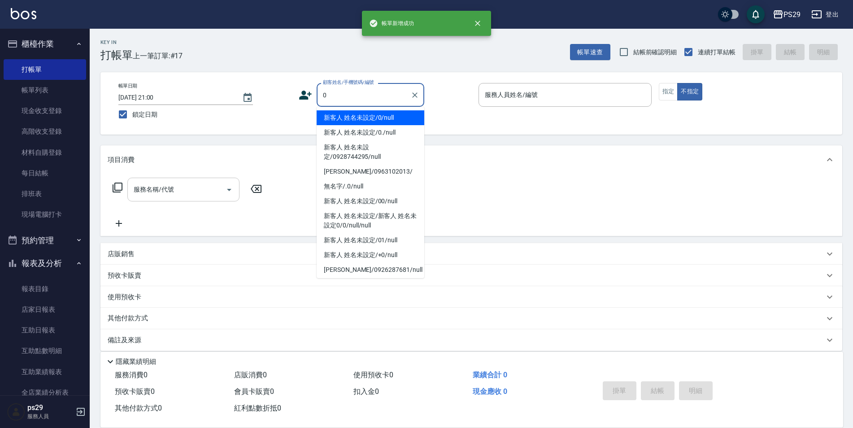
type input "新客人 姓名未設定/0/null"
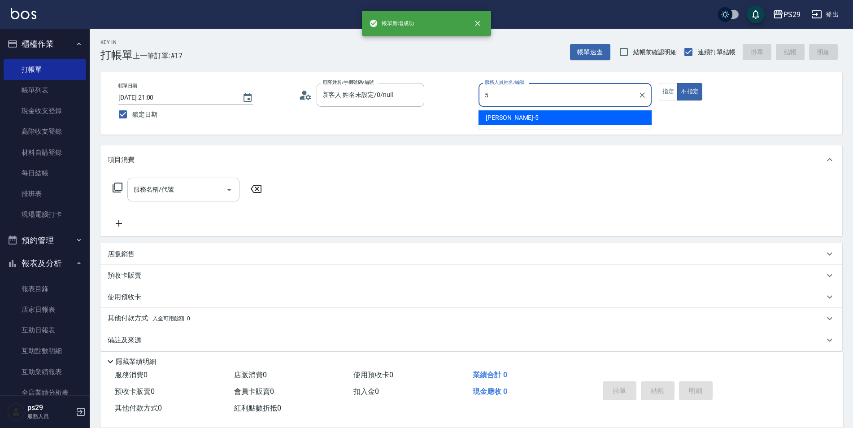
type input "[PERSON_NAME]維-5"
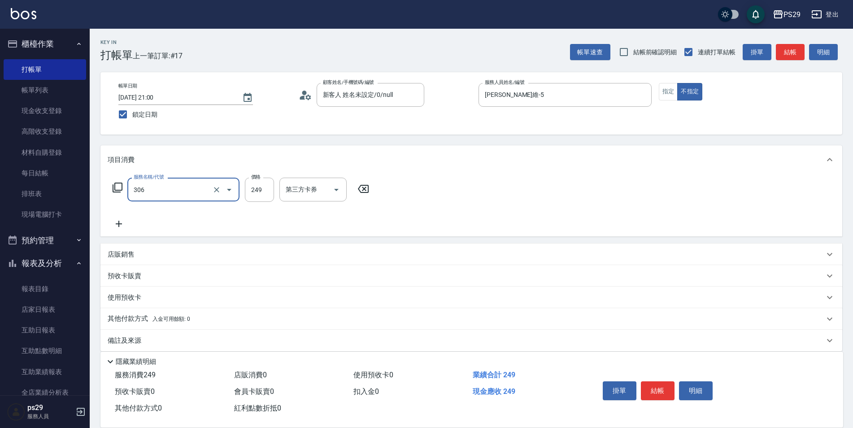
type input "剪髮(306)"
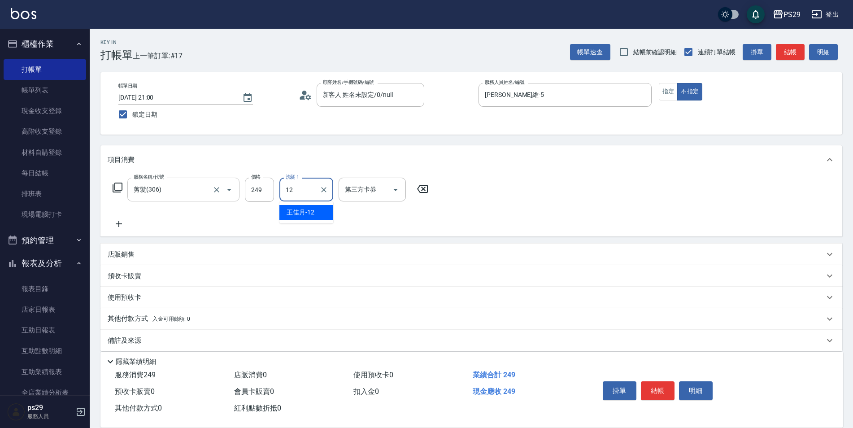
type input "[PERSON_NAME]-12"
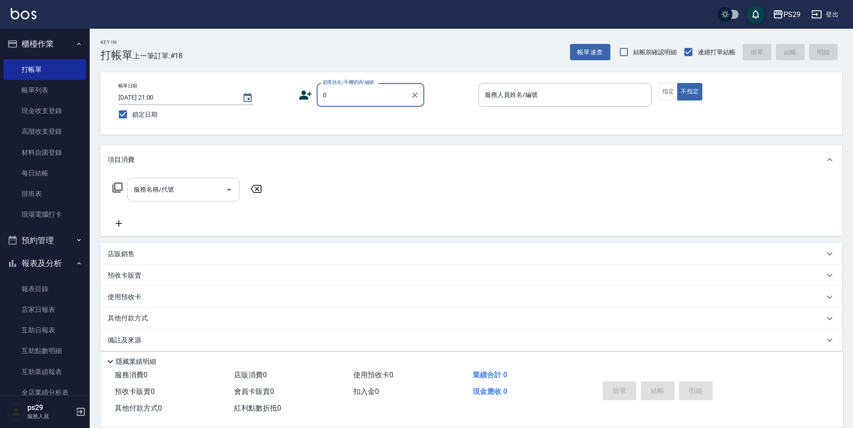
type input "新客人 姓名未設定/0/null"
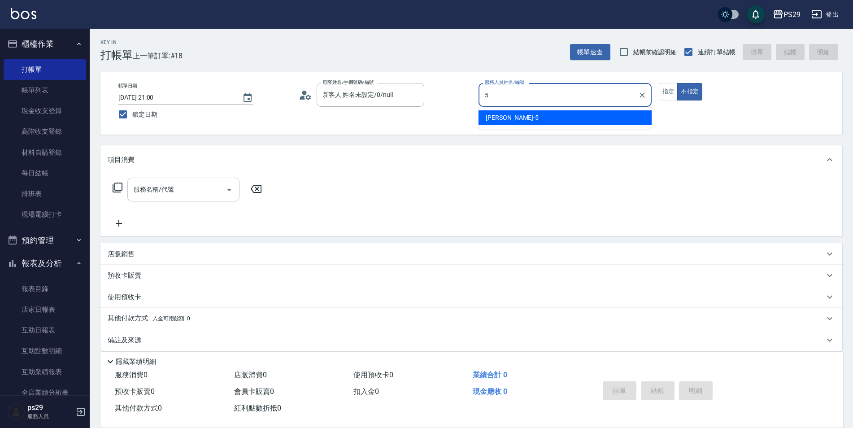
type input "[PERSON_NAME]維-5"
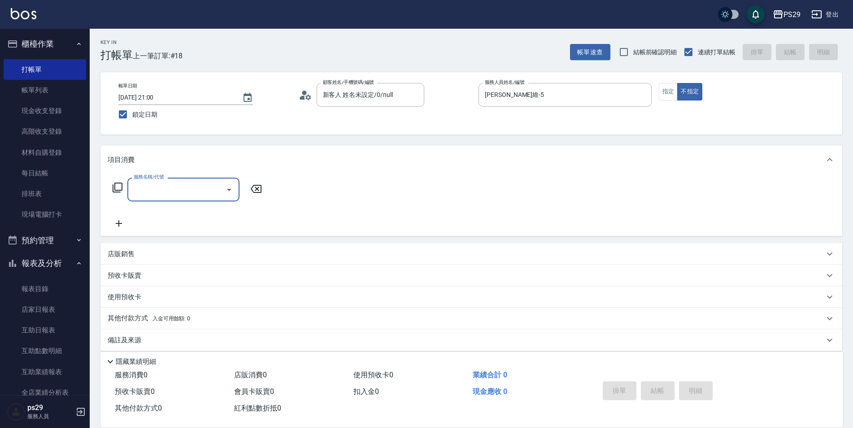
type input "3"
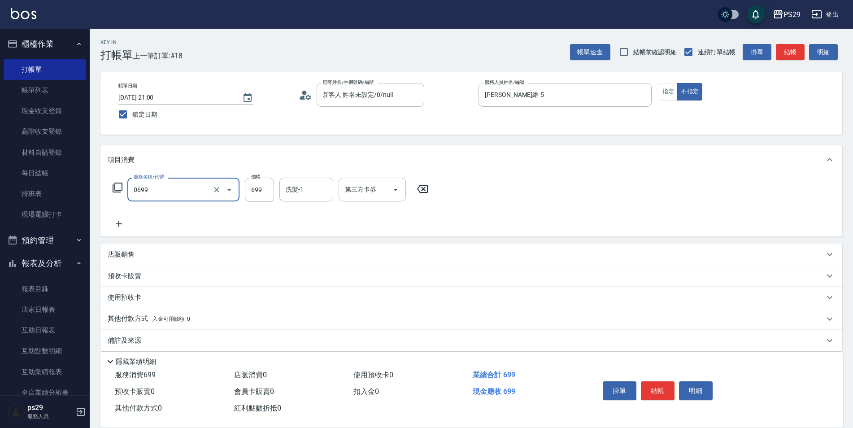
type input "精油SPA(0699)"
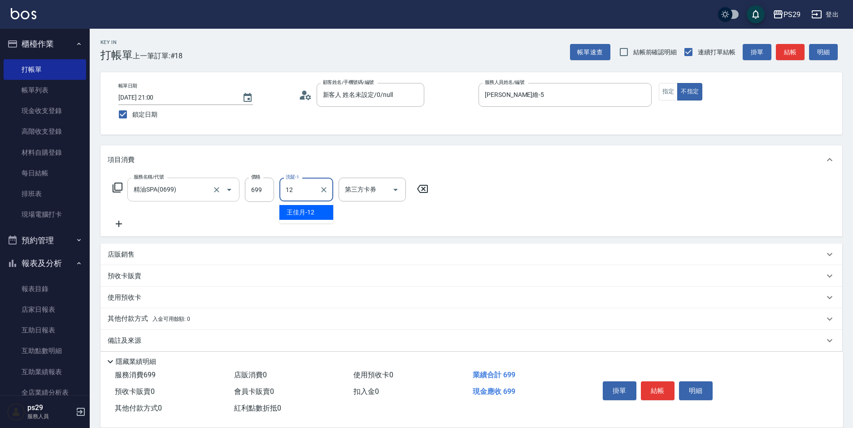
type input "[PERSON_NAME]-12"
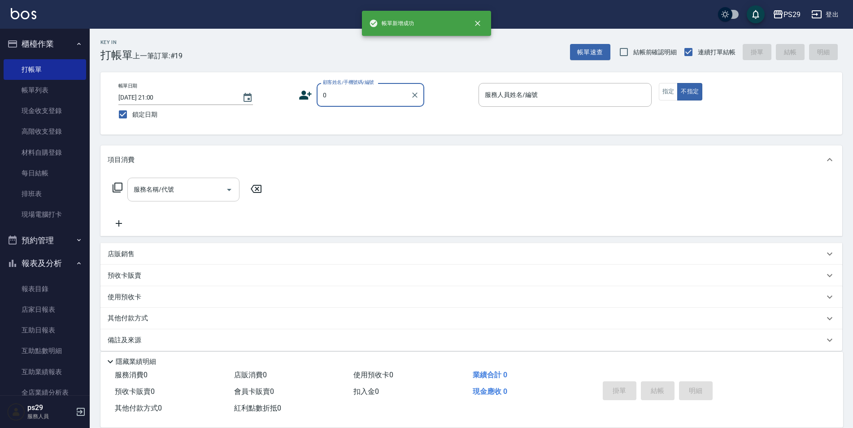
type input "新客人 姓名未設定/0/null"
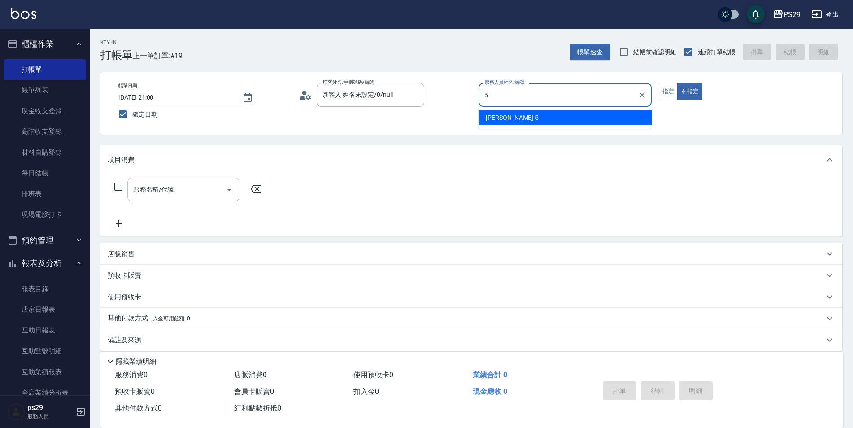
type input "[PERSON_NAME]維-5"
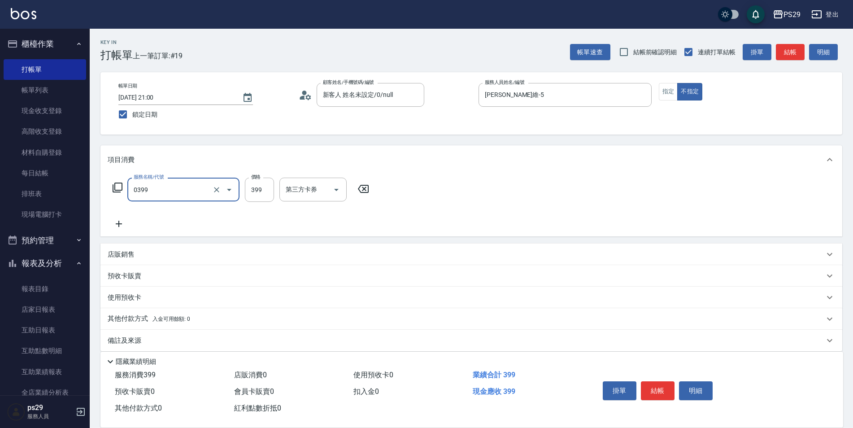
type input "海鹽399(0399)"
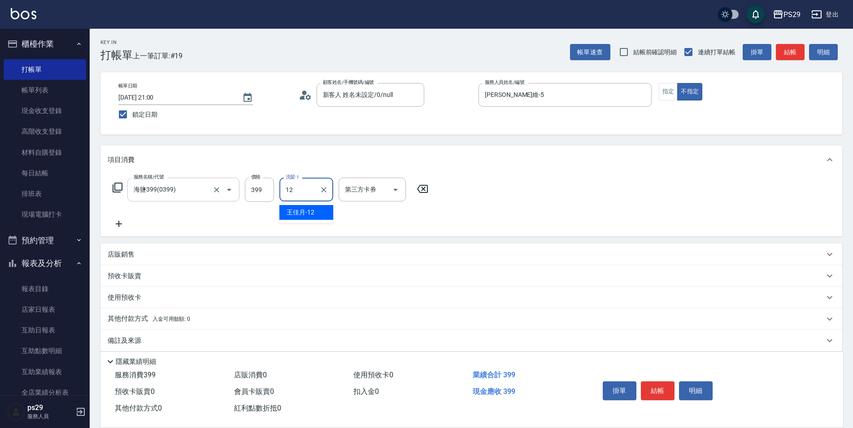
type input "[PERSON_NAME]-12"
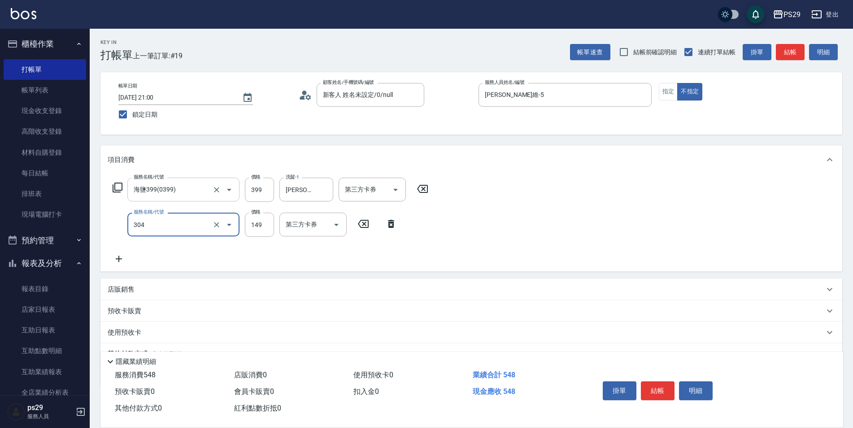
type input "剪髮(304)"
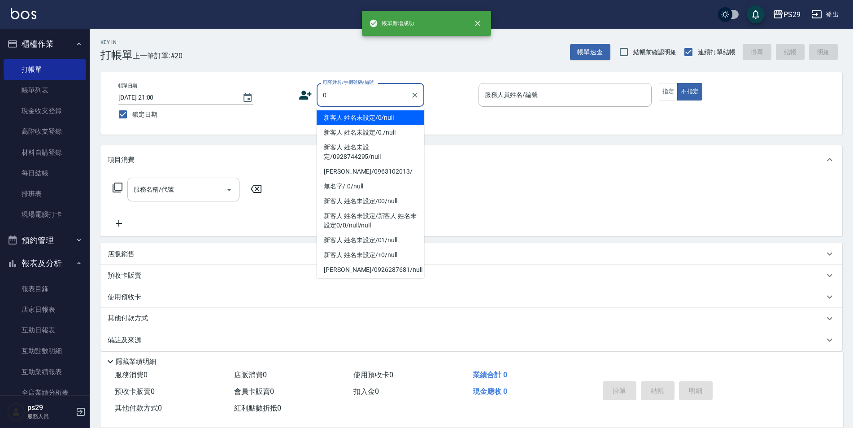
type input "新客人 姓名未設定/0/null"
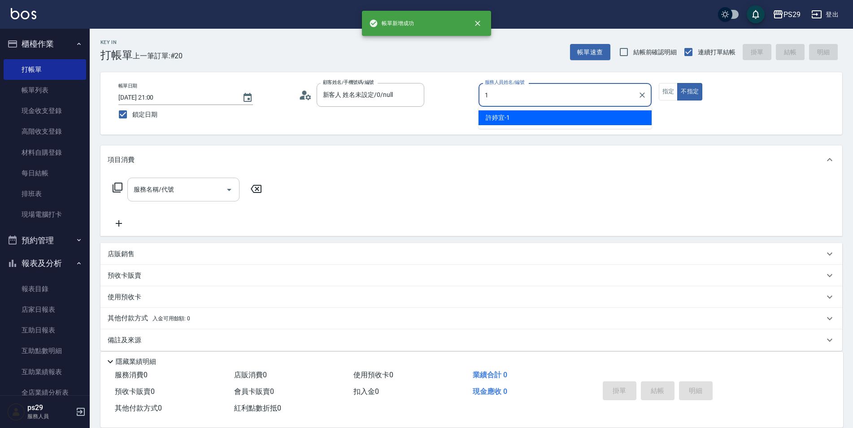
type input "[PERSON_NAME]-1"
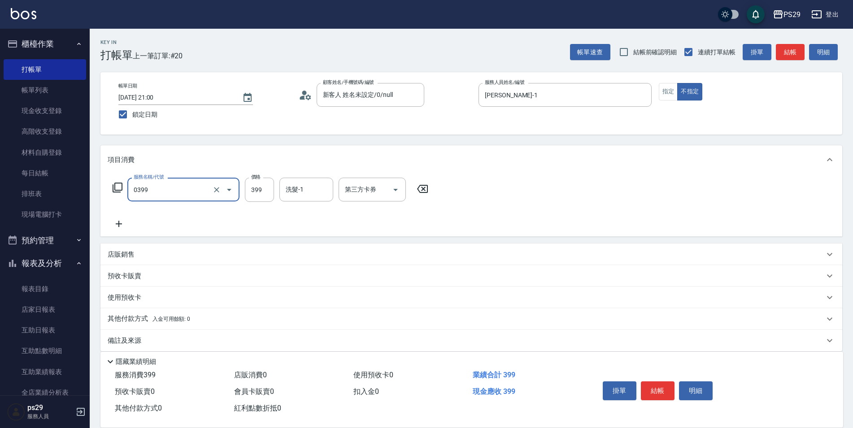
type input "海鹽399(0399)"
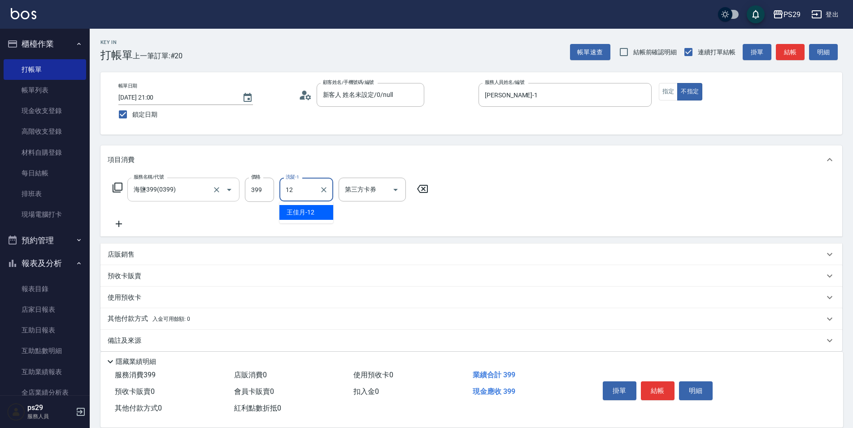
type input "[PERSON_NAME]-12"
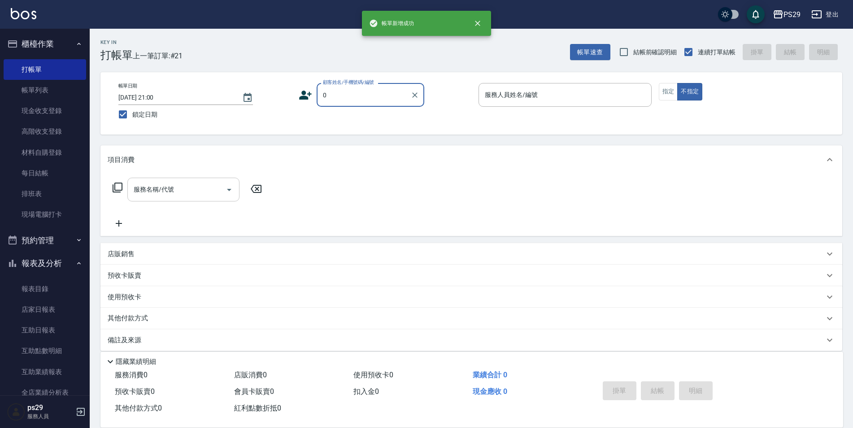
type input "新客人 姓名未設定/0/null"
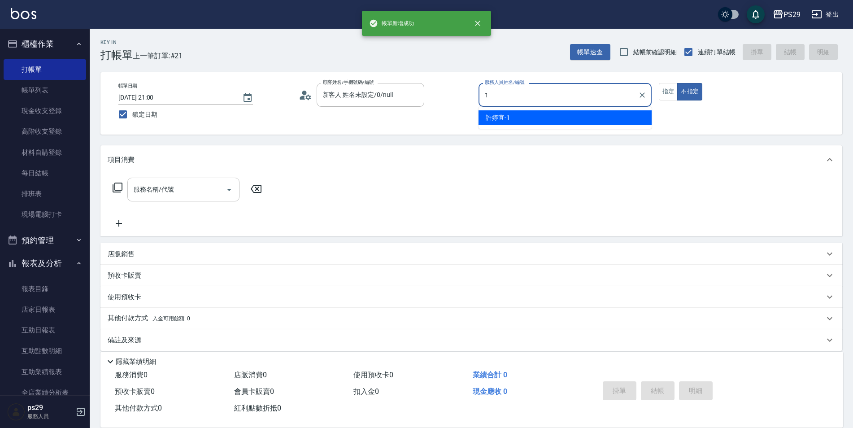
type input "[PERSON_NAME]-1"
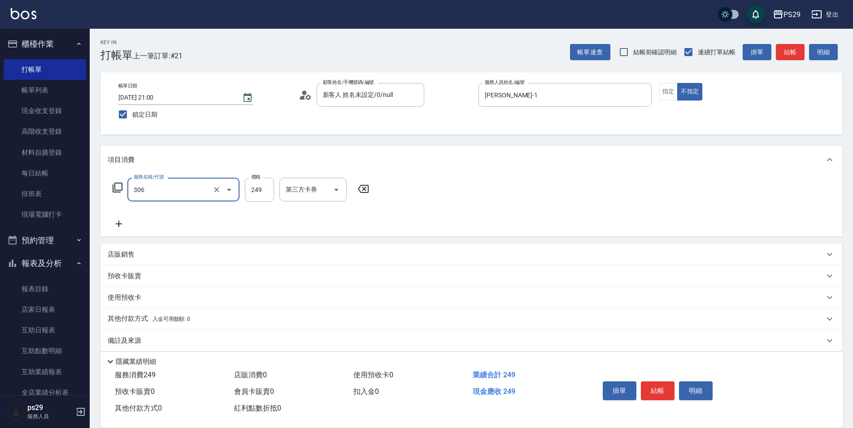
type input "剪髮(306)"
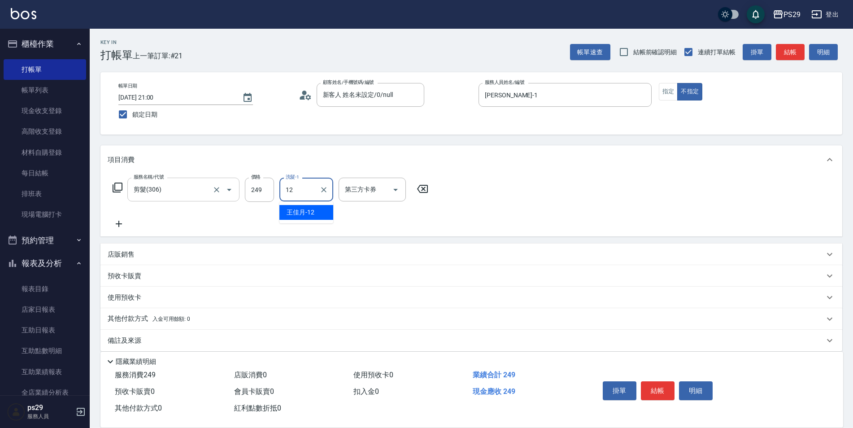
type input "[PERSON_NAME]-12"
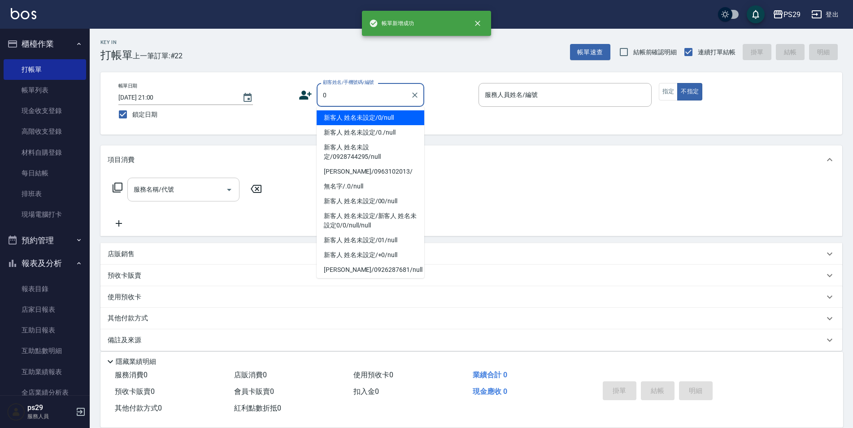
type input "新客人 姓名未設定/0/null"
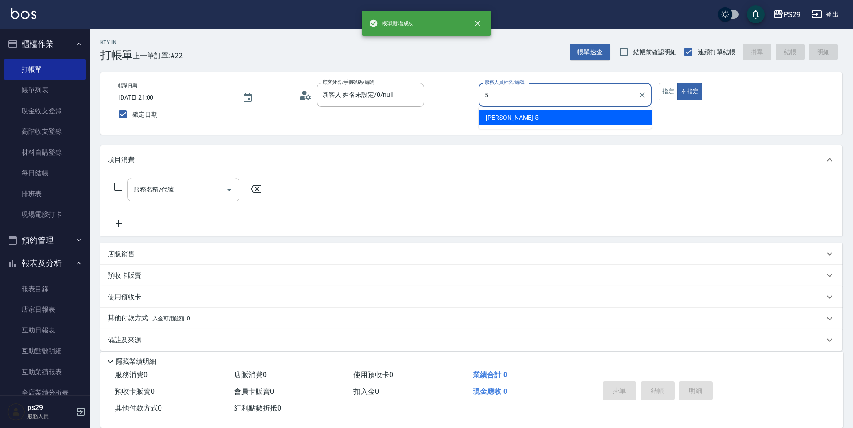
type input "[PERSON_NAME]維-5"
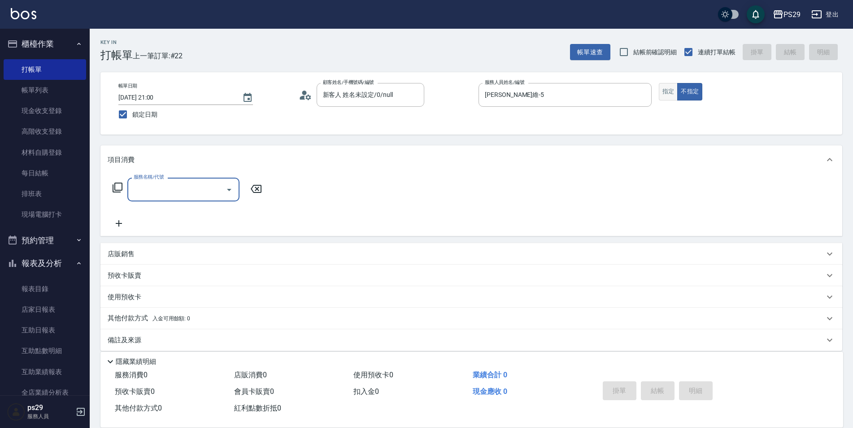
click at [669, 96] on button "指定" at bounding box center [668, 91] width 19 height 17
click at [157, 184] on div "服務名稱/代號 服務名稱/代號" at bounding box center [183, 190] width 112 height 24
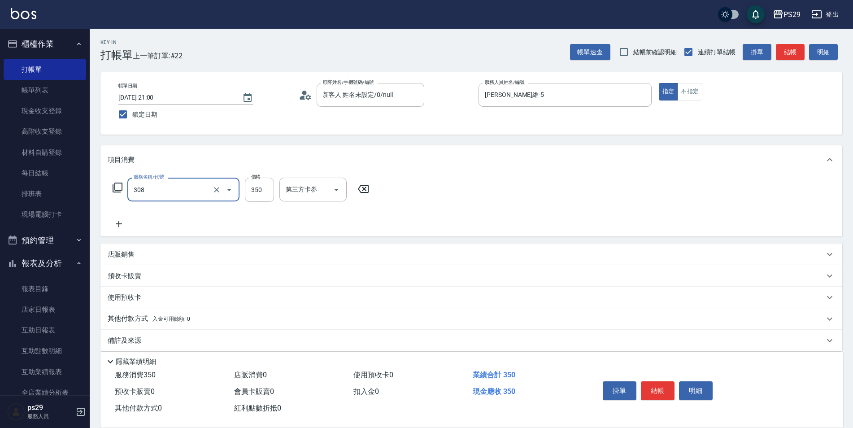
type input "洗+剪(308)"
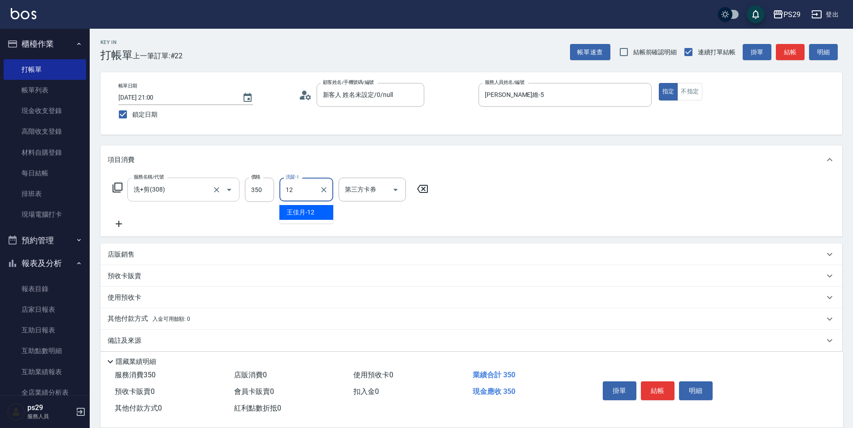
type input "[PERSON_NAME]-12"
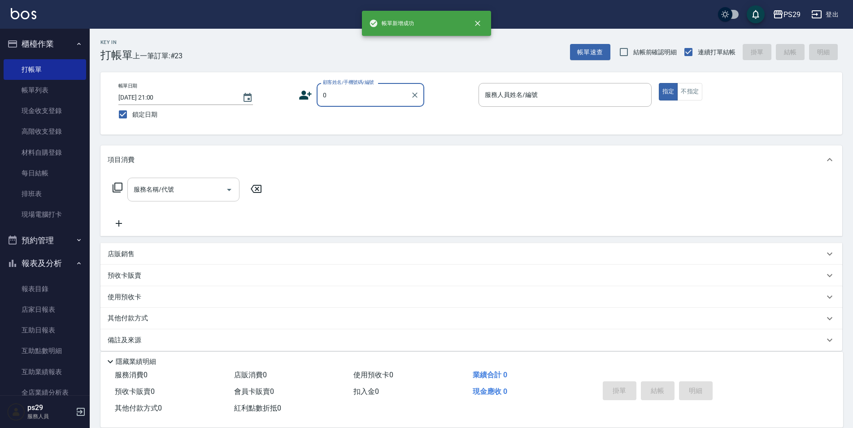
type input "新客人 姓名未設定/0/null"
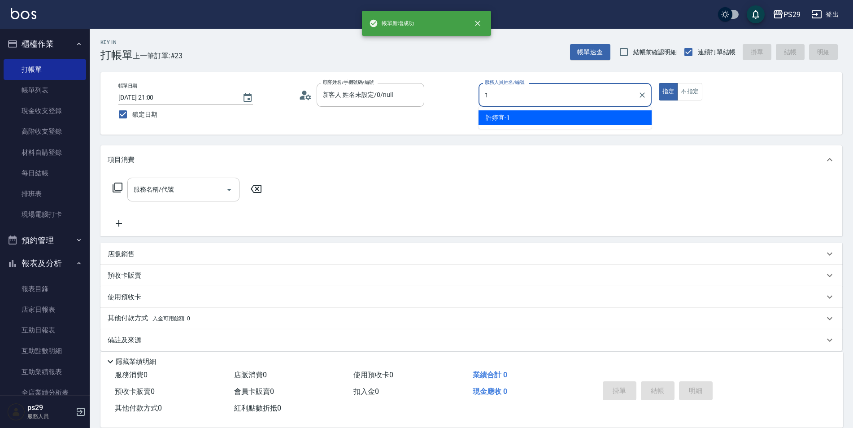
type input "[PERSON_NAME]-1"
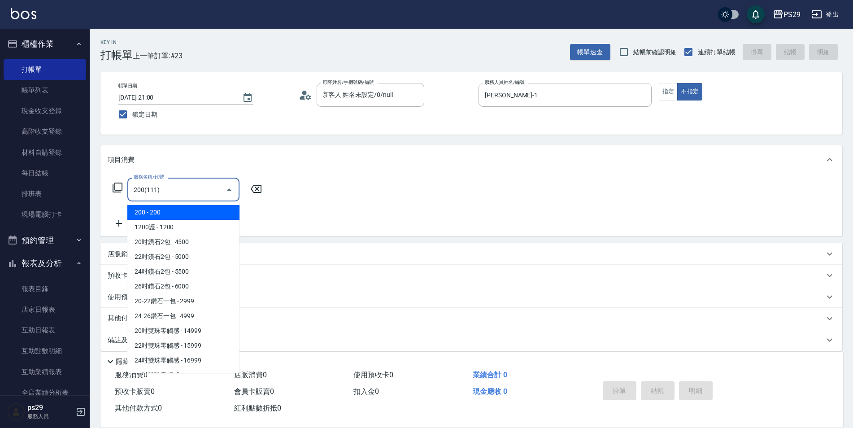
type input "200(111)"
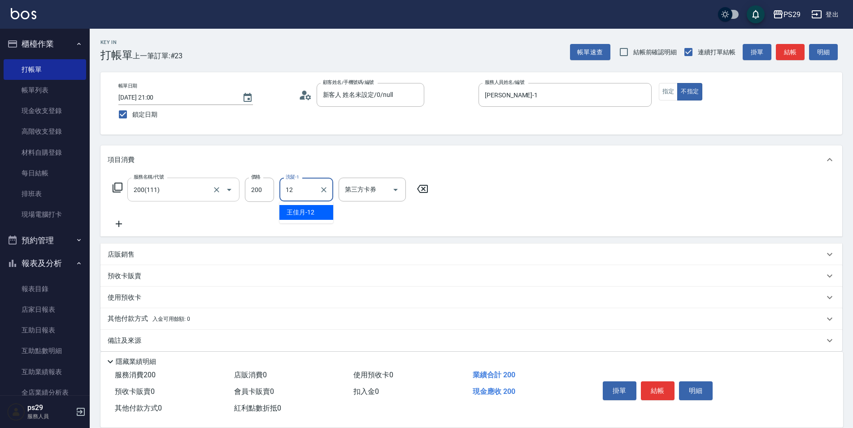
type input "[PERSON_NAME]-12"
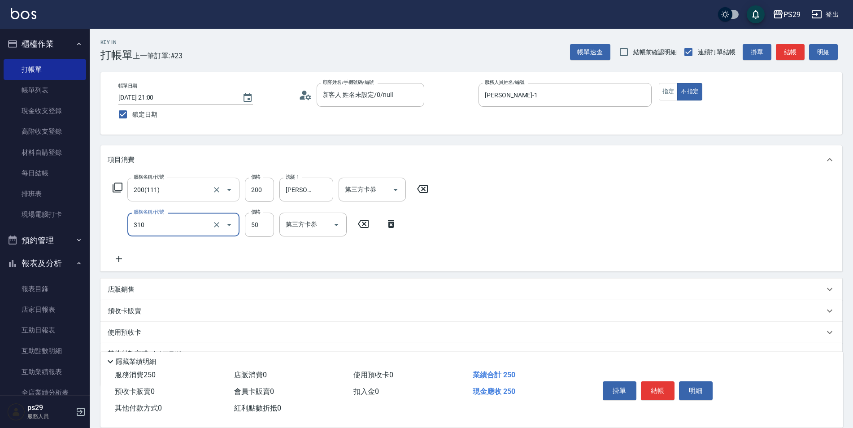
type input "剪瀏海(310)"
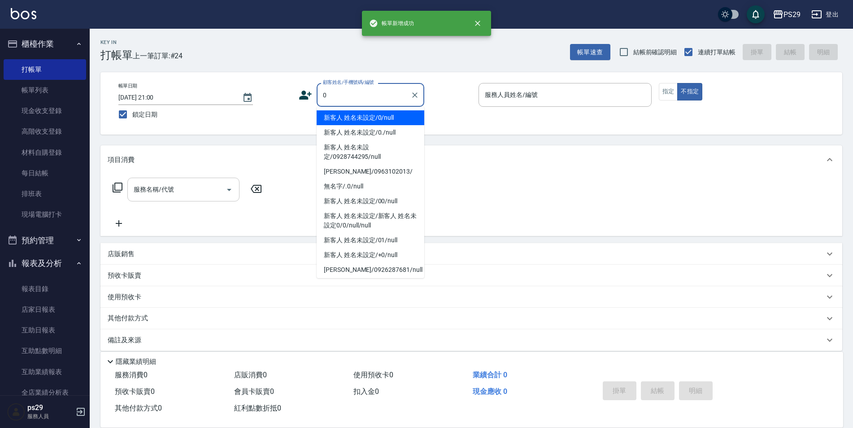
type input "新客人 姓名未設定/0/null"
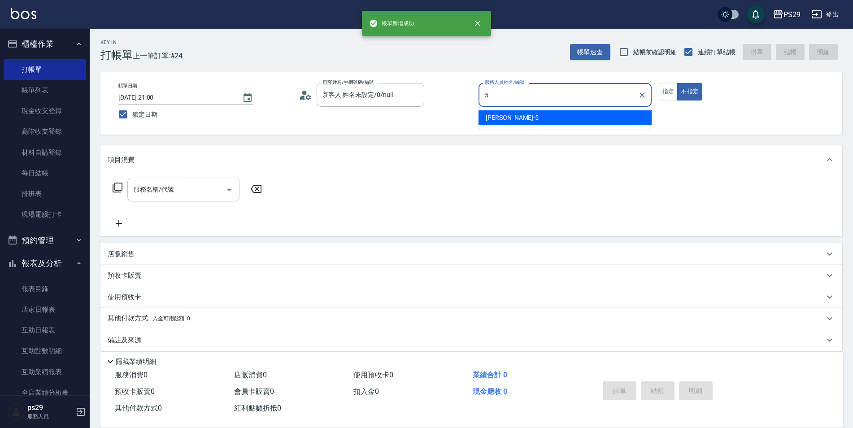
type input "[PERSON_NAME]維-5"
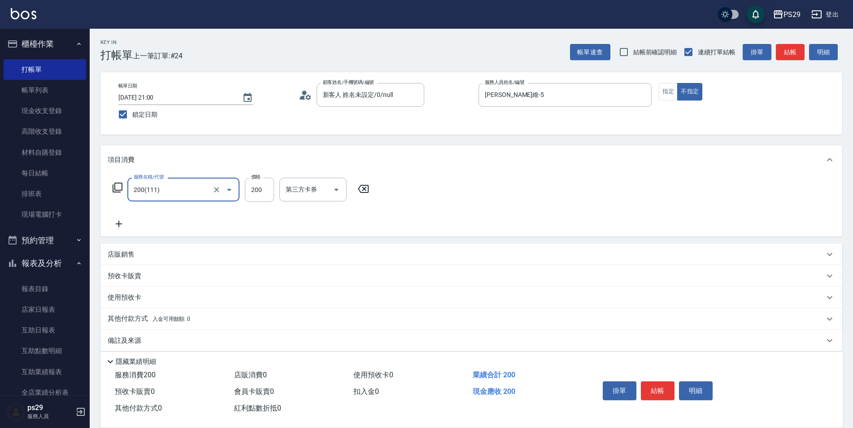
type input "200(111)"
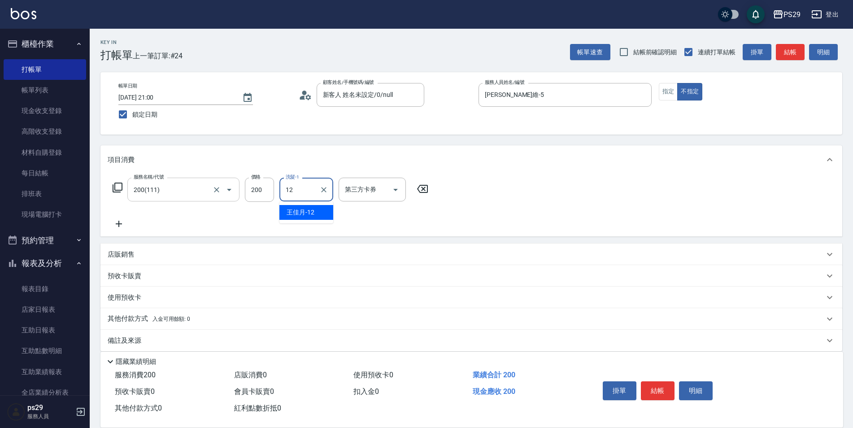
type input "[PERSON_NAME]-12"
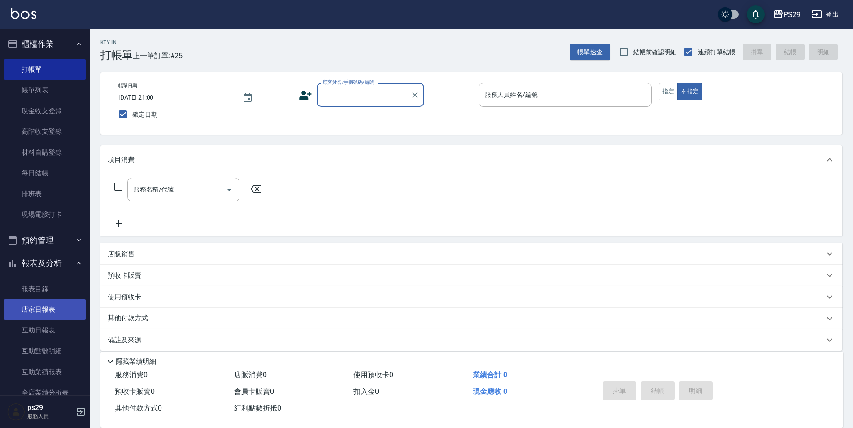
scroll to position [45, 0]
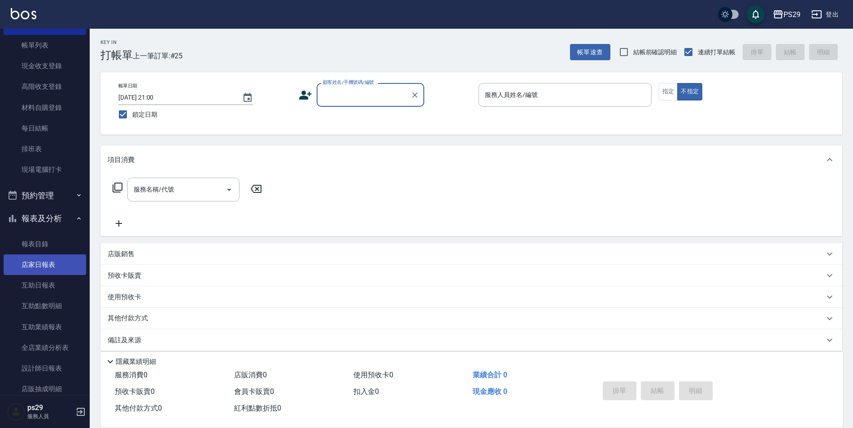
click at [37, 265] on link "店家日報表" at bounding box center [45, 264] width 83 height 21
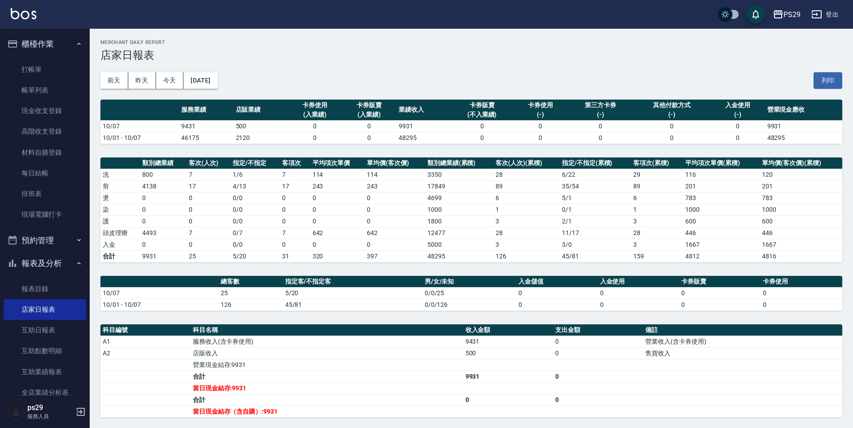
click at [62, 42] on button "櫃檯作業" at bounding box center [45, 43] width 83 height 23
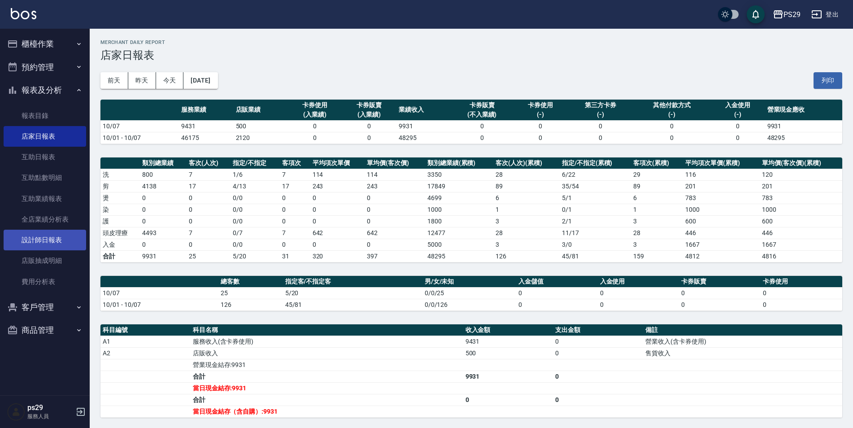
click at [50, 240] on link "設計師日報表" at bounding box center [45, 240] width 83 height 21
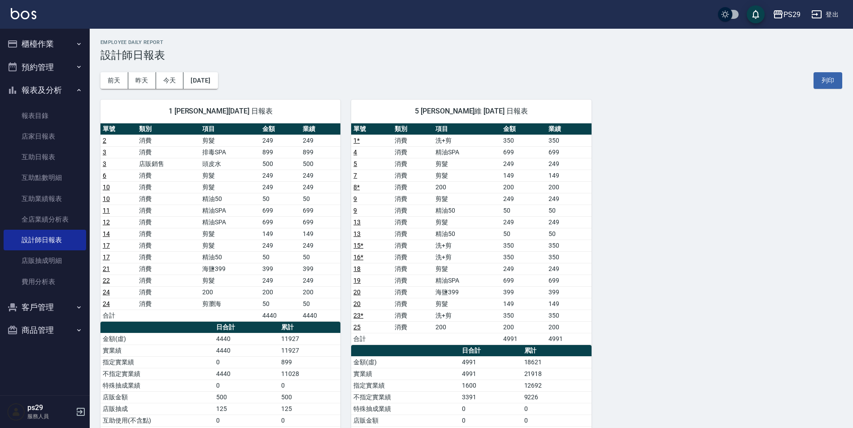
drag, startPoint x: 535, startPoint y: 335, endPoint x: 541, endPoint y: 337, distance: 6.2
click at [538, 337] on td "4991" at bounding box center [523, 339] width 45 height 12
click at [541, 337] on td "4991" at bounding box center [523, 339] width 45 height 12
click at [218, 81] on button "[DATE]" at bounding box center [200, 80] width 34 height 17
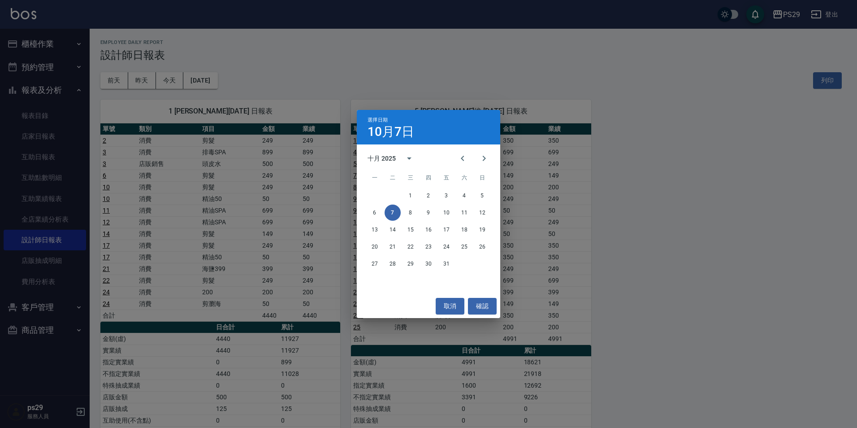
drag, startPoint x: 449, startPoint y: 155, endPoint x: 453, endPoint y: 156, distance: 4.5
click at [449, 155] on div "十月 2025" at bounding box center [429, 158] width 144 height 13
click at [456, 157] on button "Previous month" at bounding box center [463, 159] width 22 height 22
click at [551, 339] on div "選擇日期 [DATE] 九月 2025 一 二 三 四 五 六 日 1 2 3 4 5 6 7 8 9 10 11 12 13 14 15 16 17 18 …" at bounding box center [428, 214] width 857 height 428
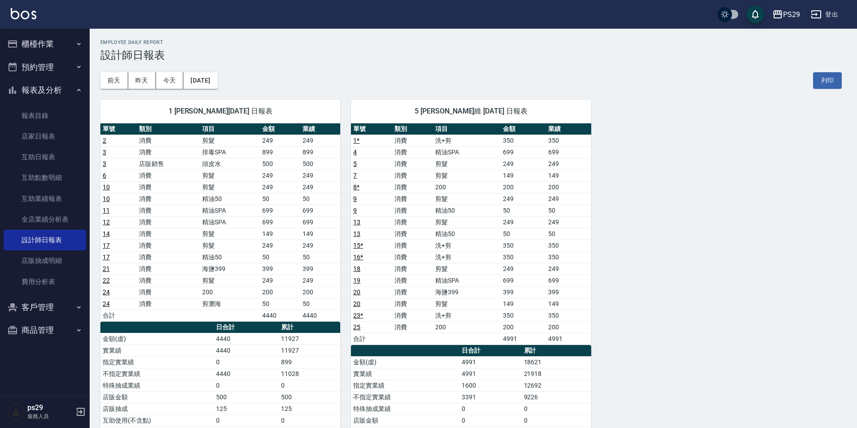
click at [550, 339] on div "選擇日期 [DATE] 九月 2025 一 二 三 四 五 六 日 1 2 3 4 5 6 7 8 9 10 11 12 13 14 15 16 17 18 …" at bounding box center [428, 214] width 857 height 428
click at [549, 339] on td "4991" at bounding box center [568, 339] width 45 height 12
click at [325, 321] on div "單號 類別 項目 金額 業績 2 消費 剪髮 249 249 3 消費 排毒SPA 899 899 3 店販銷售 頭皮水 500 500 6 消費 剪髮 24…" at bounding box center [220, 321] width 240 height 396
drag, startPoint x: 325, startPoint y: 321, endPoint x: 298, endPoint y: 317, distance: 27.7
click at [291, 316] on td "4440" at bounding box center [280, 315] width 40 height 12
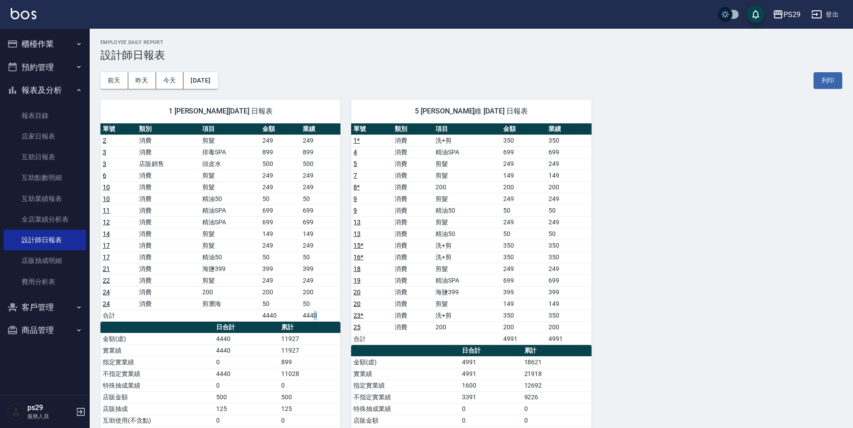
drag, startPoint x: 313, startPoint y: 319, endPoint x: 324, endPoint y: 319, distance: 11.2
click at [324, 319] on td "4440" at bounding box center [320, 315] width 40 height 12
drag, startPoint x: 324, startPoint y: 319, endPoint x: 312, endPoint y: 308, distance: 16.2
click at [324, 319] on td "4440" at bounding box center [320, 315] width 40 height 12
click at [211, 66] on div "[DATE] [DATE] [DATE] [DATE] 列印" at bounding box center [471, 80] width 742 height 38
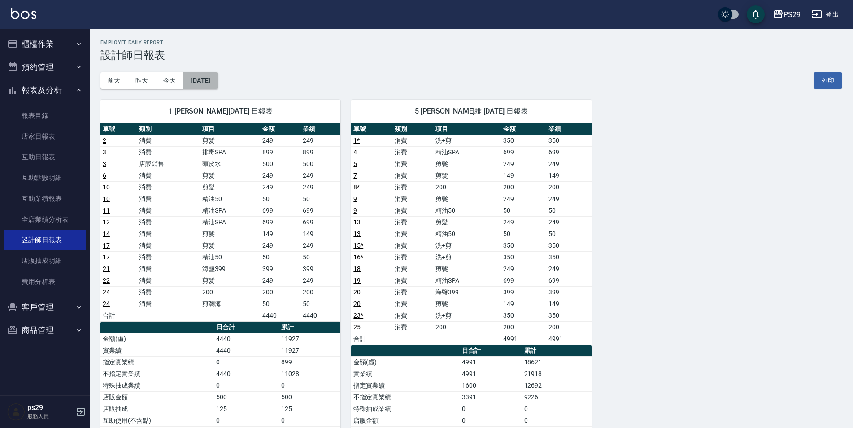
click at [214, 76] on button "[DATE]" at bounding box center [200, 80] width 34 height 17
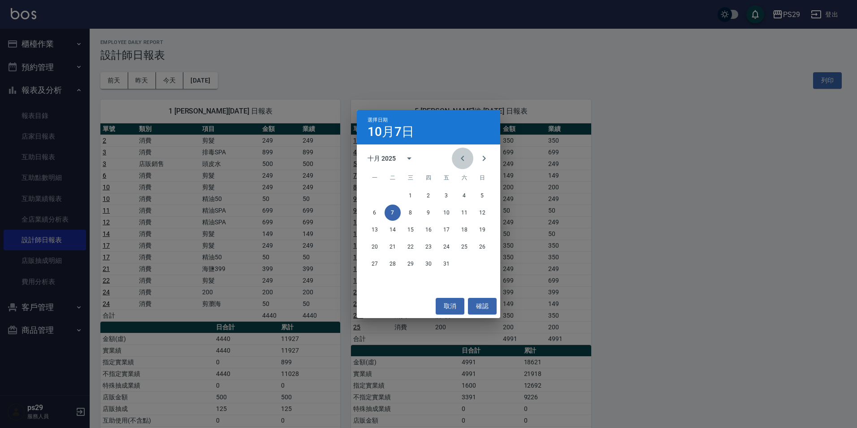
drag, startPoint x: 465, startPoint y: 155, endPoint x: 458, endPoint y: 167, distance: 14.1
click at [465, 156] on icon "Previous month" at bounding box center [462, 158] width 11 height 11
click at [487, 197] on button "7" at bounding box center [482, 195] width 16 height 16
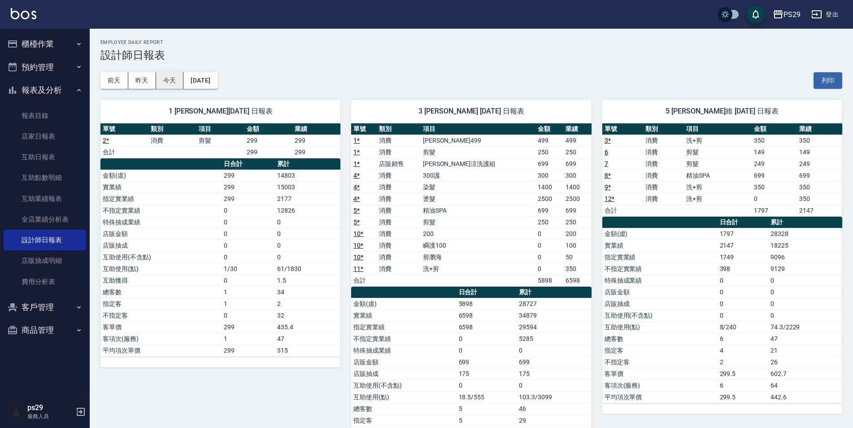
click at [172, 77] on button "今天" at bounding box center [170, 80] width 28 height 17
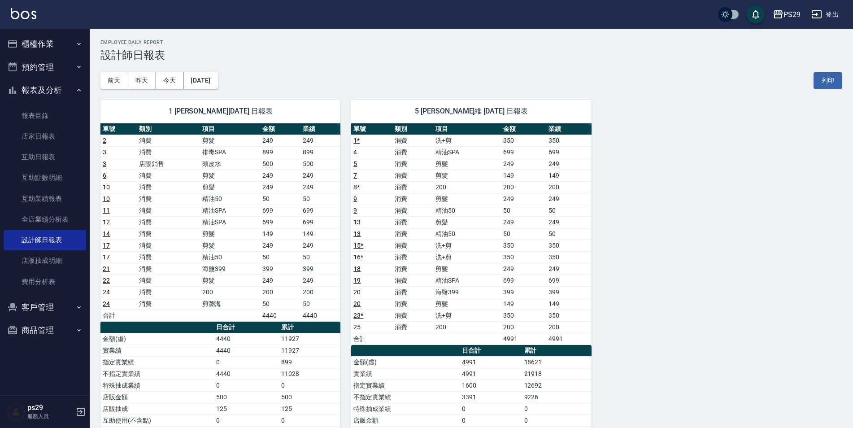
click at [208, 68] on div "[DATE] [DATE] [DATE] [DATE] 列印" at bounding box center [471, 80] width 742 height 38
click at [208, 75] on button "[DATE]" at bounding box center [200, 80] width 34 height 17
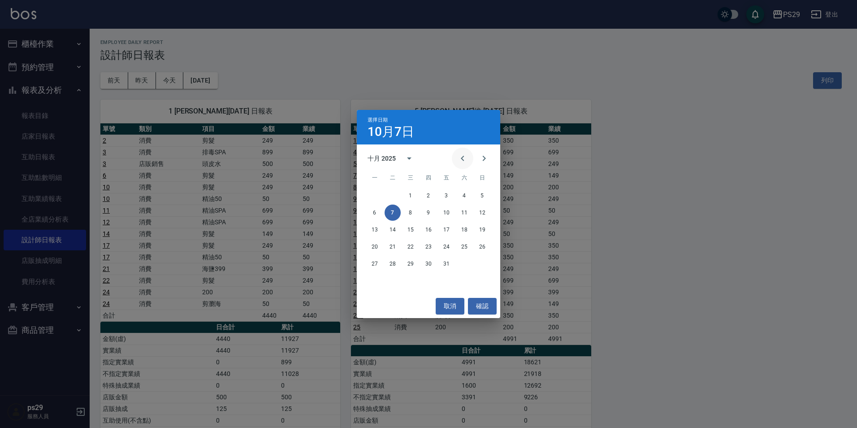
click at [469, 157] on button "Previous month" at bounding box center [463, 159] width 22 height 22
click at [426, 209] on button "7" at bounding box center [429, 213] width 16 height 16
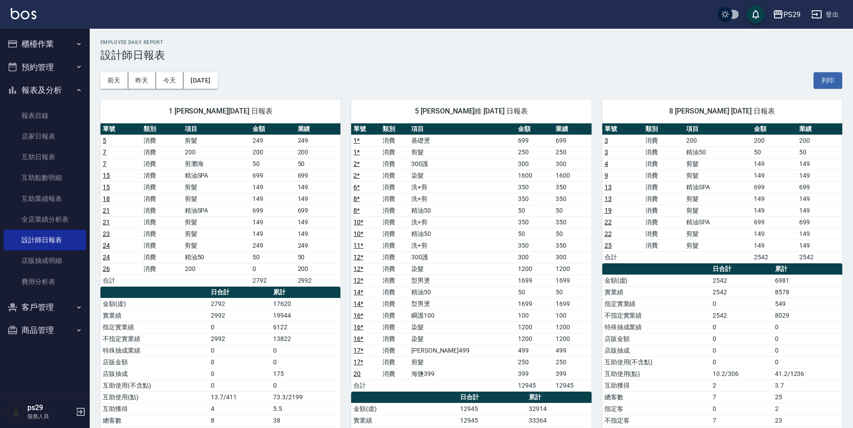
click at [23, 17] on img at bounding box center [24, 13] width 26 height 11
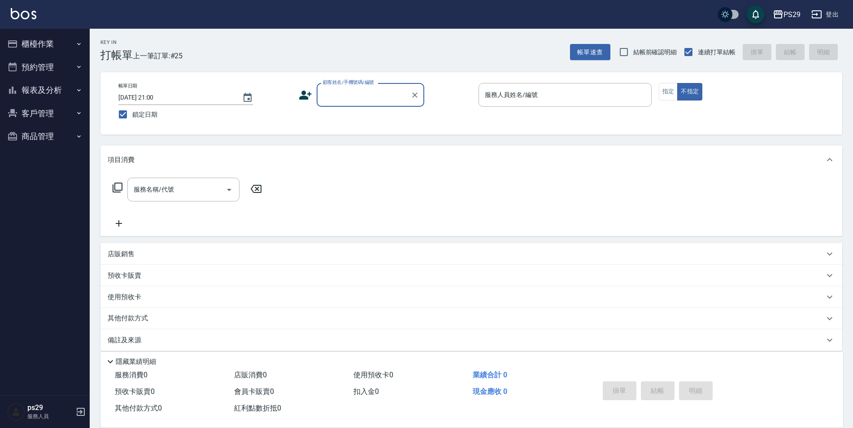
click at [54, 75] on button "預約管理" at bounding box center [45, 67] width 83 height 23
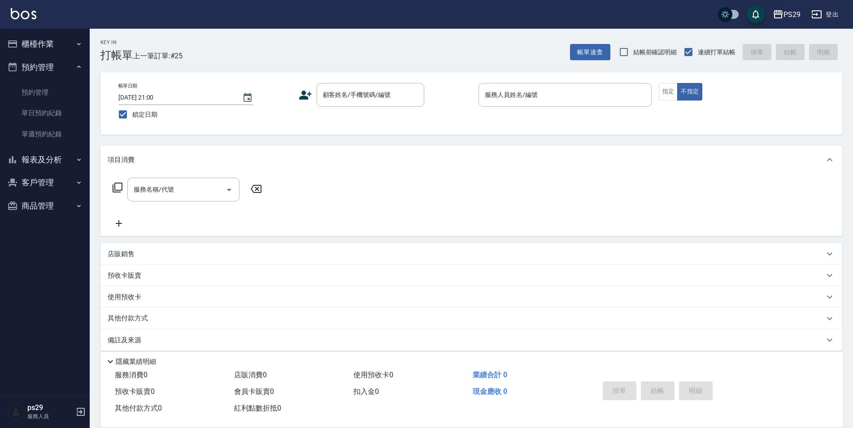
click at [64, 70] on button "預約管理" at bounding box center [45, 67] width 83 height 23
click at [63, 93] on button "報表及分析" at bounding box center [45, 89] width 83 height 23
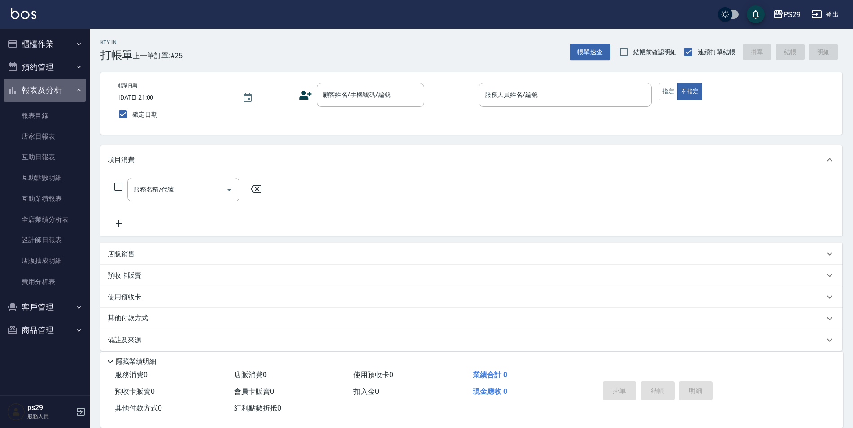
click at [62, 98] on button "報表及分析" at bounding box center [45, 89] width 83 height 23
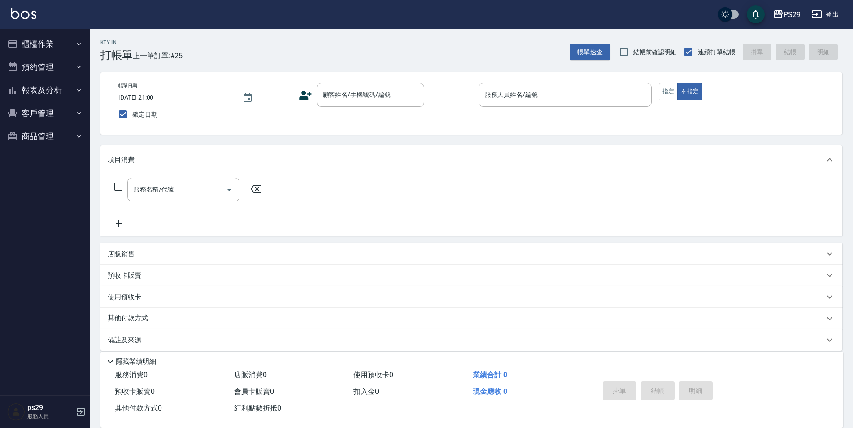
click at [71, 47] on button "櫃檯作業" at bounding box center [45, 43] width 83 height 23
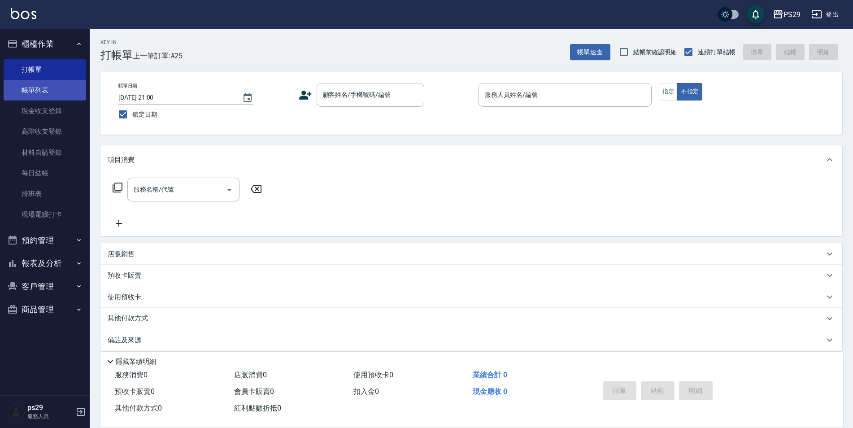
click at [53, 88] on link "帳單列表" at bounding box center [45, 90] width 83 height 21
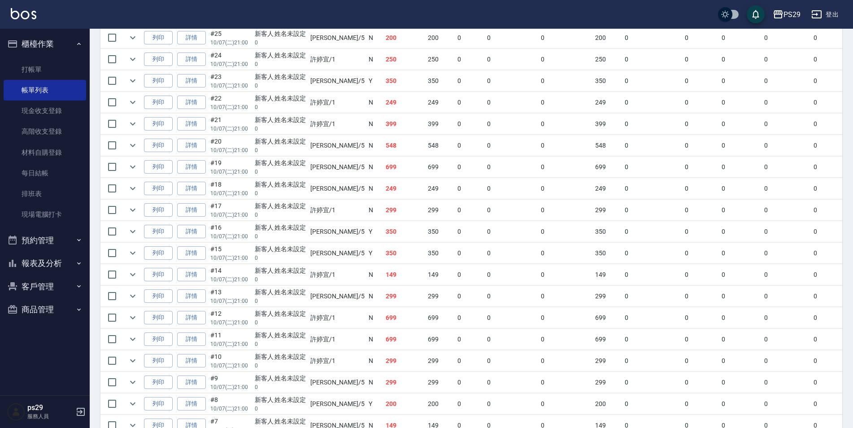
scroll to position [153, 0]
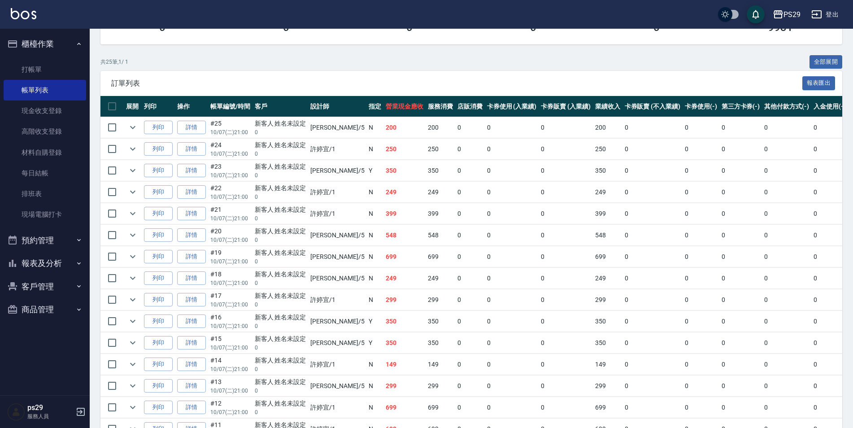
click at [69, 46] on button "櫃檯作業" at bounding box center [45, 43] width 83 height 23
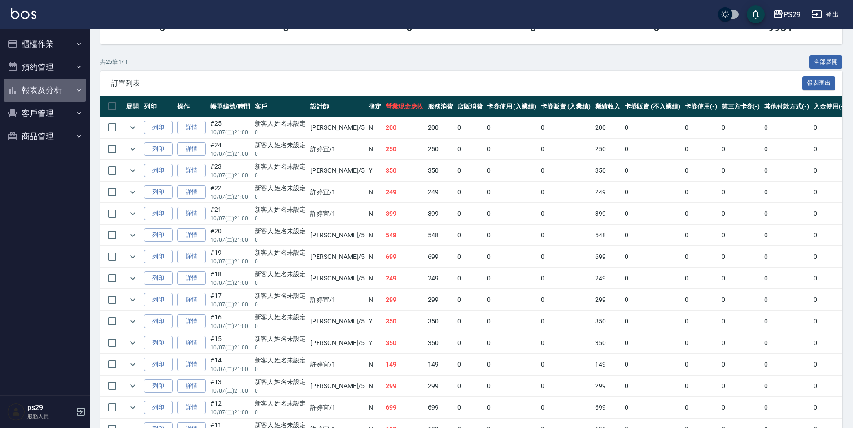
click at [59, 89] on button "報表及分析" at bounding box center [45, 89] width 83 height 23
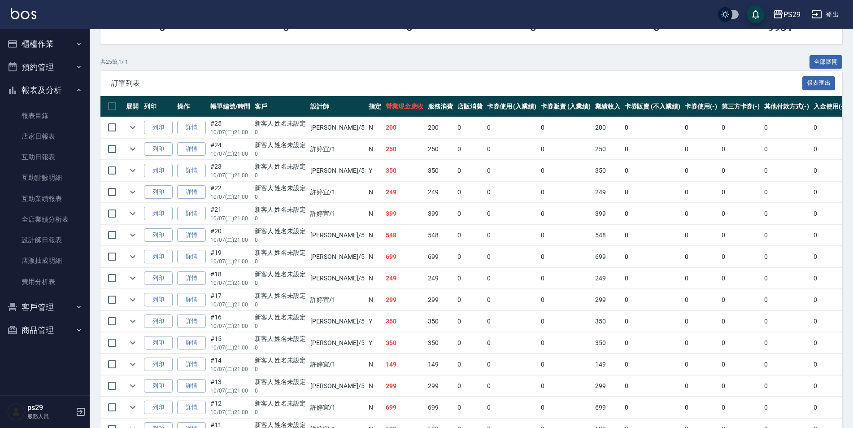
click at [59, 89] on button "報表及分析" at bounding box center [45, 89] width 83 height 23
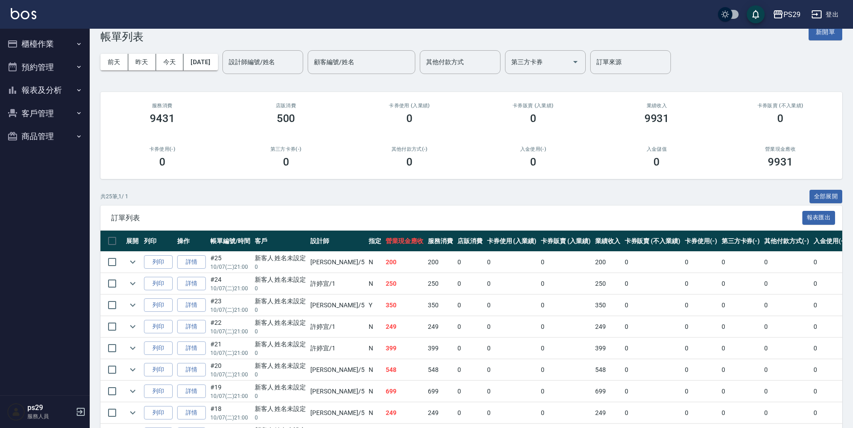
scroll to position [0, 0]
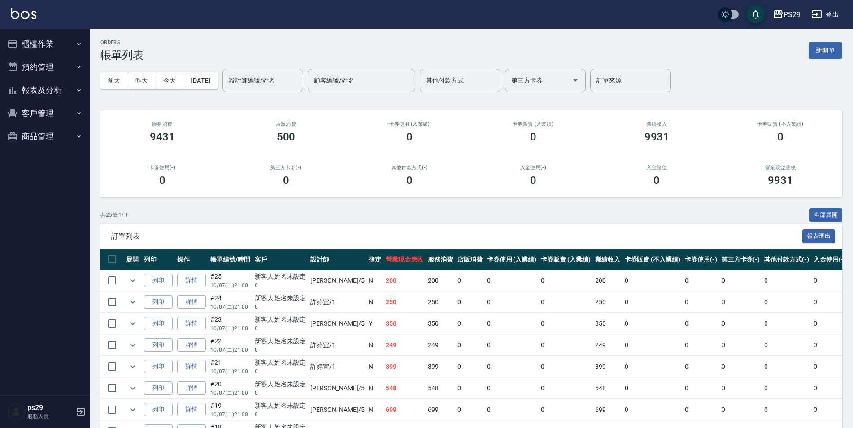
click at [73, 58] on button "預約管理" at bounding box center [45, 67] width 83 height 23
click at [43, 65] on button "預約管理" at bounding box center [45, 67] width 83 height 23
drag, startPoint x: 57, startPoint y: 41, endPoint x: 57, endPoint y: 48, distance: 7.2
click at [57, 40] on button "櫃檯作業" at bounding box center [45, 43] width 83 height 23
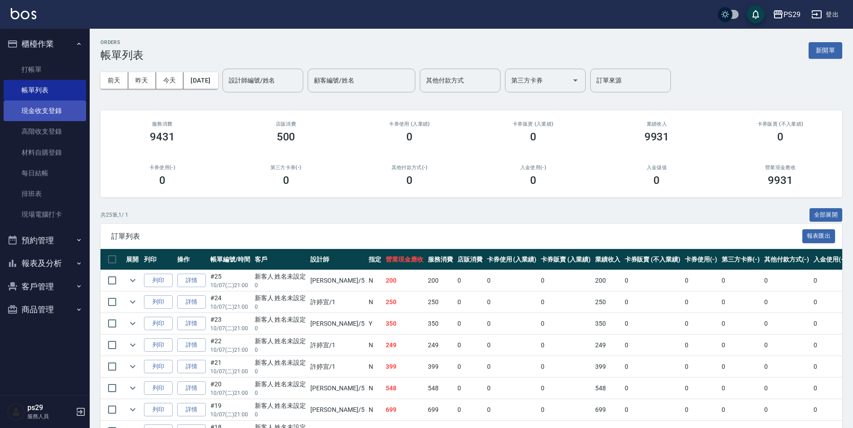
click at [54, 102] on link "現金收支登錄" at bounding box center [45, 110] width 83 height 21
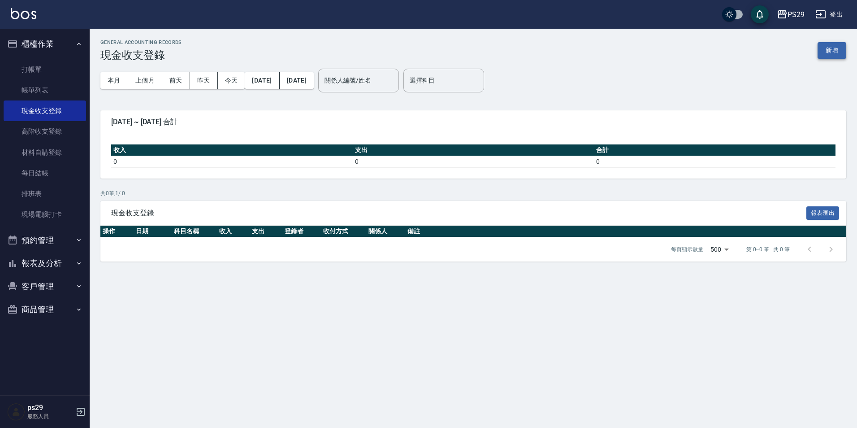
click at [828, 52] on button "新增" at bounding box center [832, 50] width 29 height 17
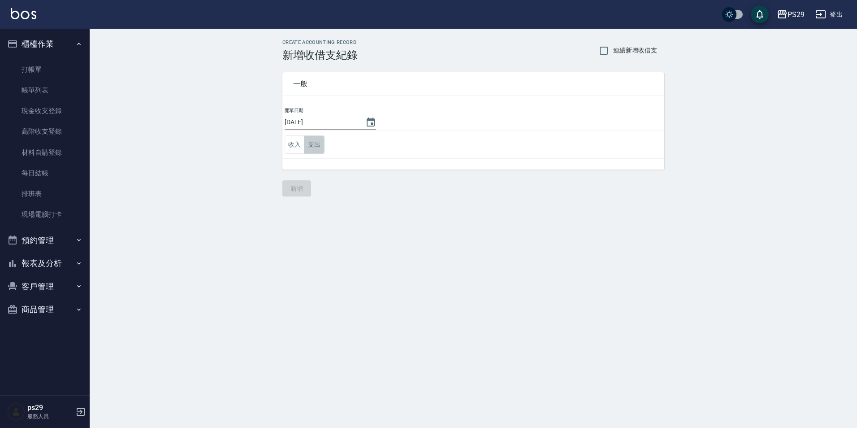
click at [320, 139] on button "支出" at bounding box center [315, 144] width 20 height 18
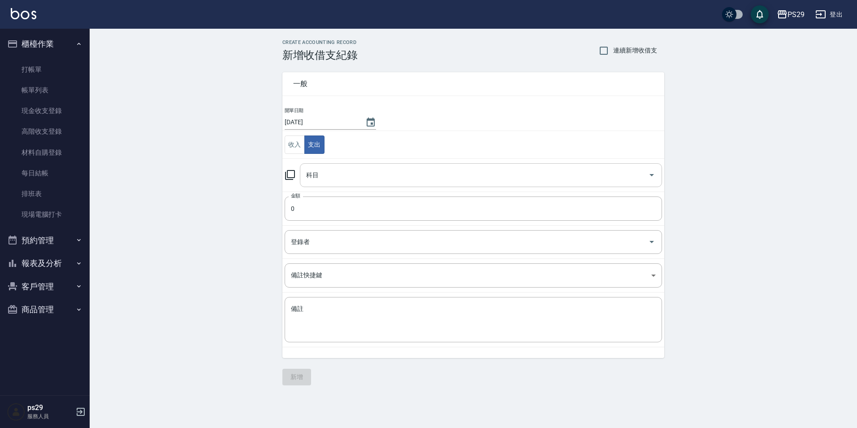
click at [347, 167] on input "科目" at bounding box center [474, 175] width 341 height 16
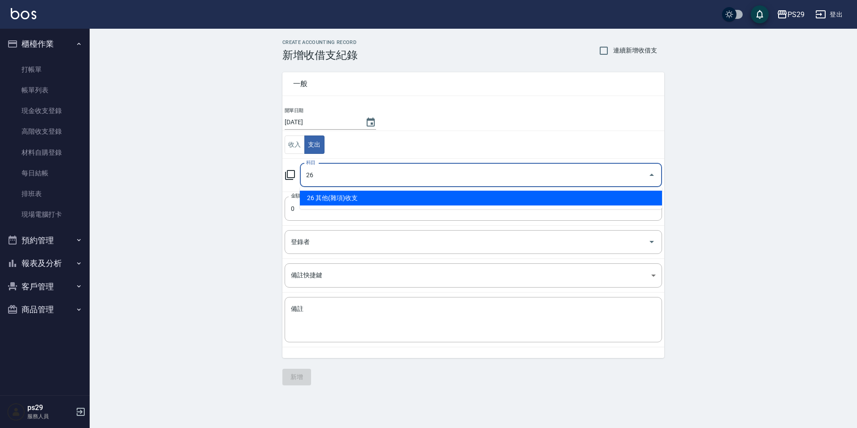
click at [337, 196] on li "26 其他(雜項)收支" at bounding box center [481, 198] width 362 height 15
type input "26 其他(雜項)收支"
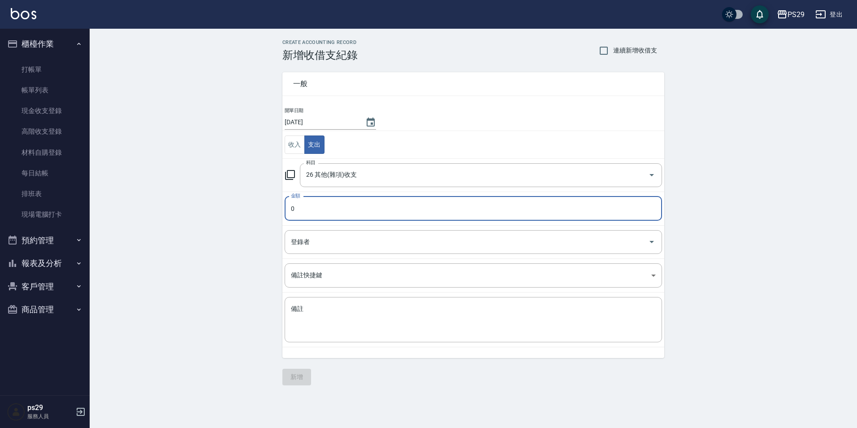
click at [324, 217] on input "0" at bounding box center [474, 208] width 378 height 24
drag, startPoint x: 322, startPoint y: 215, endPoint x: 300, endPoint y: 211, distance: 21.9
click at [303, 210] on input "0" at bounding box center [474, 208] width 378 height 24
click at [301, 200] on input "0" at bounding box center [474, 208] width 378 height 24
click at [305, 205] on input "0" at bounding box center [474, 208] width 378 height 24
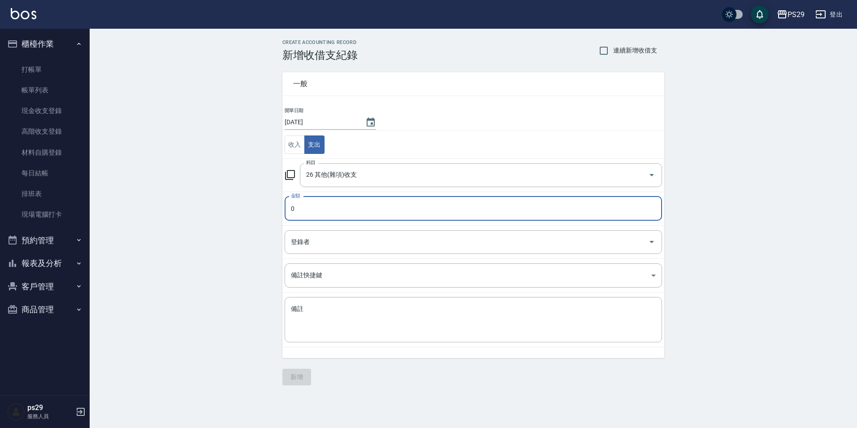
click at [295, 210] on input "0" at bounding box center [474, 208] width 378 height 24
click at [367, 321] on textarea "備註" at bounding box center [473, 320] width 365 height 30
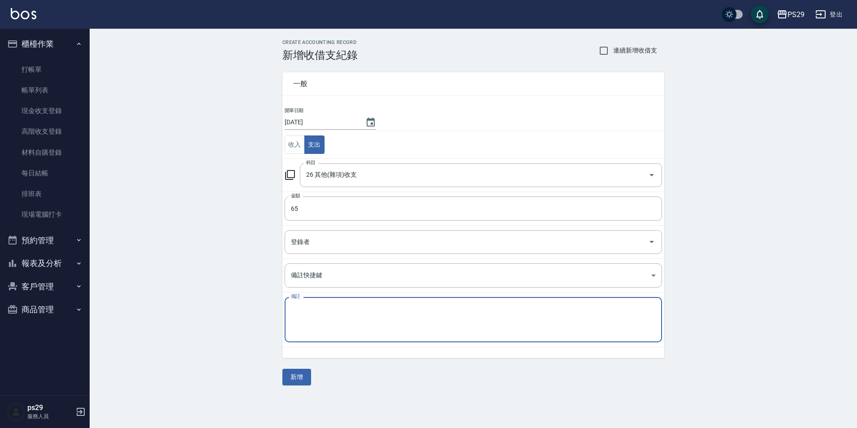
click at [367, 321] on textarea "備註" at bounding box center [473, 320] width 365 height 30
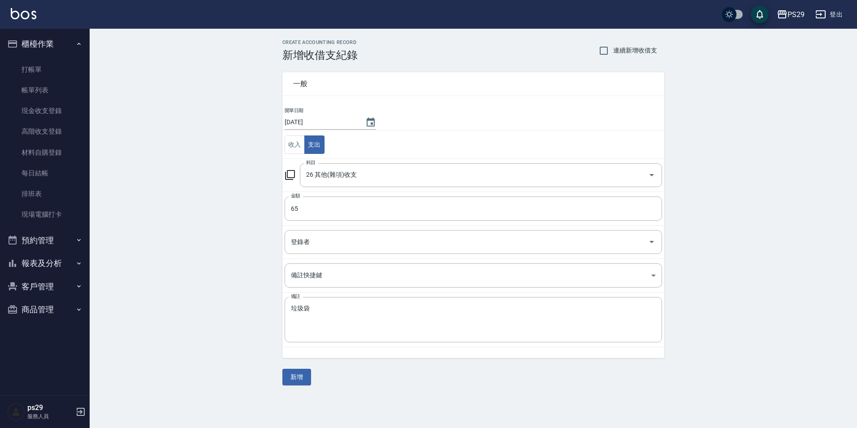
click at [280, 384] on div "CREATE ACCOUNTING RECORD 新增收借支紀錄 連續新增收借支 一般 開單日期 [DATE] 收入 支出 科目 26 其他(雜項)收支 科目…" at bounding box center [474, 212] width 404 height 346
click at [296, 376] on button "新增" at bounding box center [297, 377] width 29 height 17
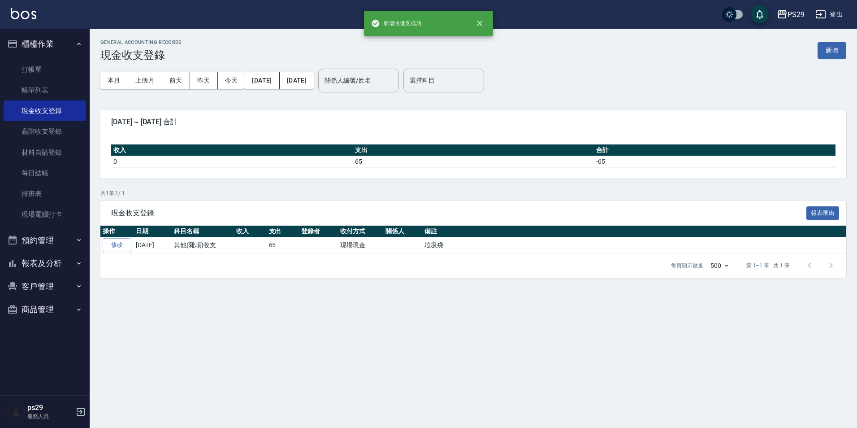
click at [63, 50] on button "櫃檯作業" at bounding box center [45, 43] width 83 height 23
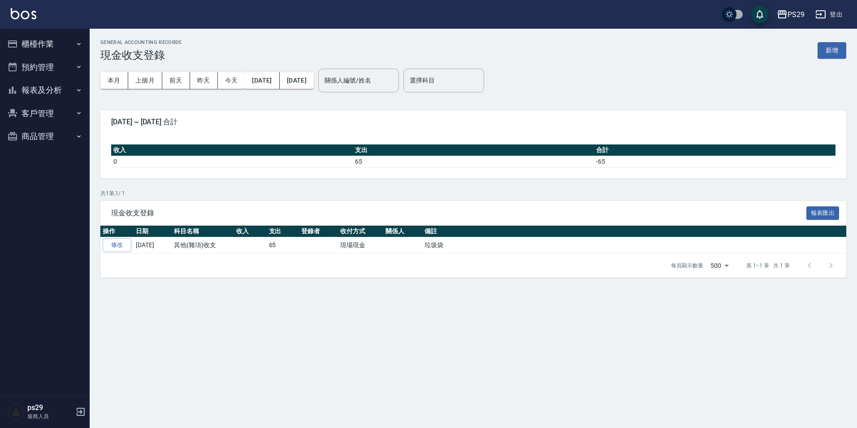
click at [256, 344] on div "GENERAL ACCOUNTING RECORDS 現金收支登錄 新增 本月 上個月 [DATE] [DATE] [DATE] [DATE] [DATE] …" at bounding box center [428, 214] width 857 height 428
click at [71, 48] on button "櫃檯作業" at bounding box center [45, 43] width 83 height 23
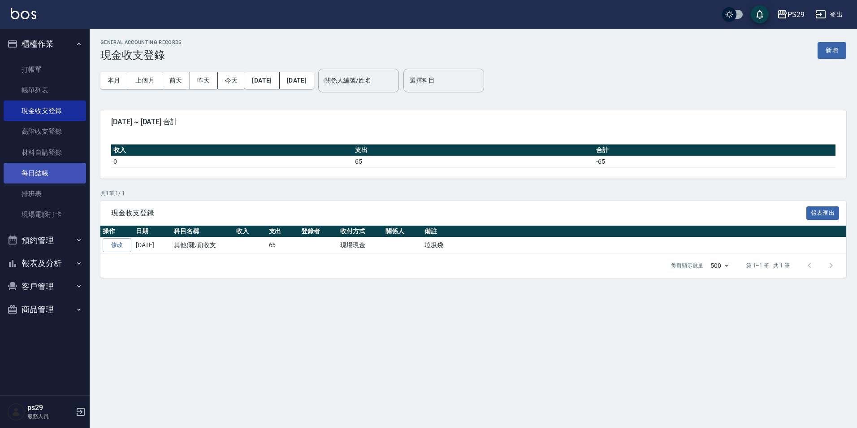
click at [64, 168] on link "每日結帳" at bounding box center [45, 173] width 83 height 21
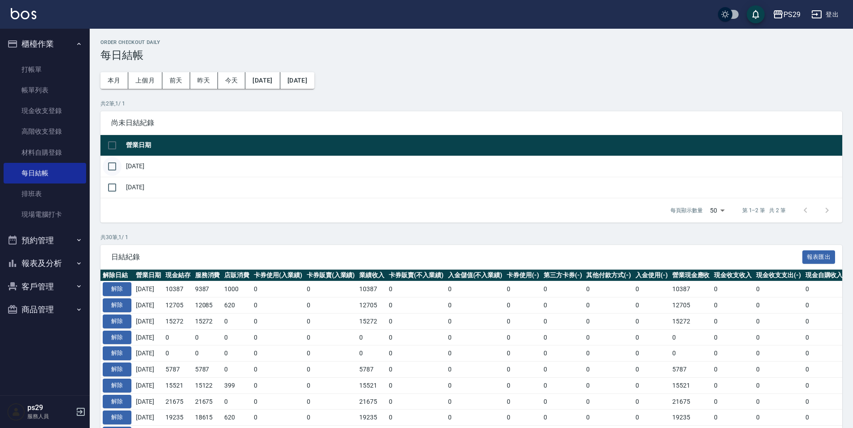
click at [116, 170] on input "checkbox" at bounding box center [112, 166] width 19 height 19
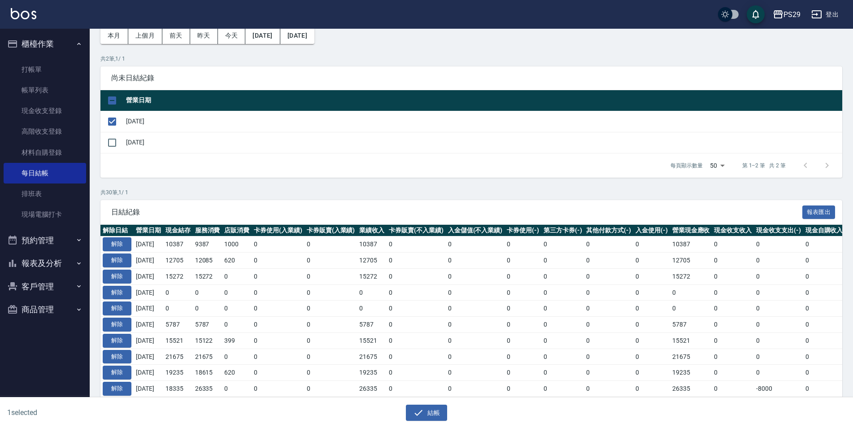
scroll to position [135, 0]
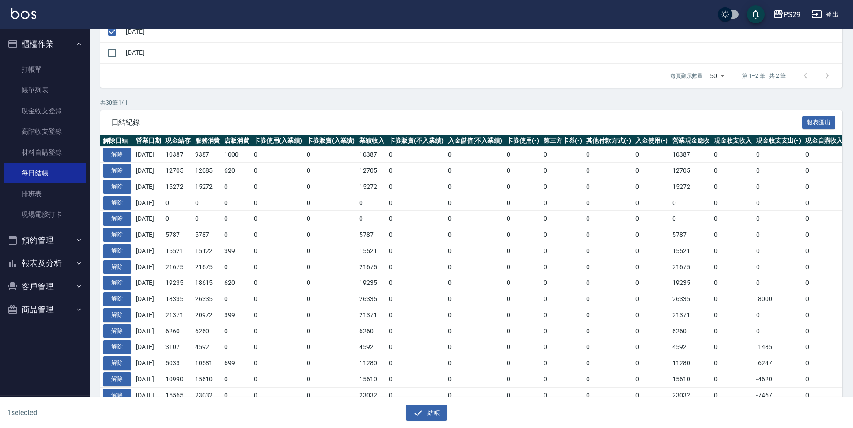
click at [451, 95] on div "Order checkout daily 每日結帳 本月 上個月 [DATE] [DATE] [DATE] [DATE] [DATE] 共 2 筆, 1 / …" at bounding box center [471, 284] width 763 height 780
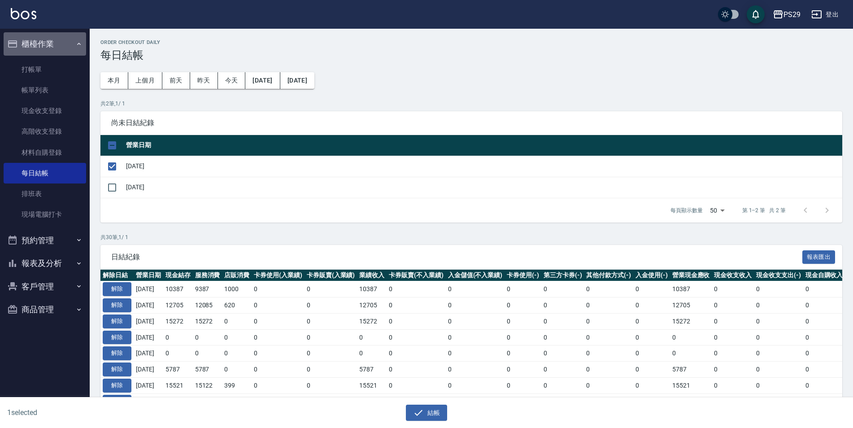
click at [53, 43] on button "櫃檯作業" at bounding box center [45, 43] width 83 height 23
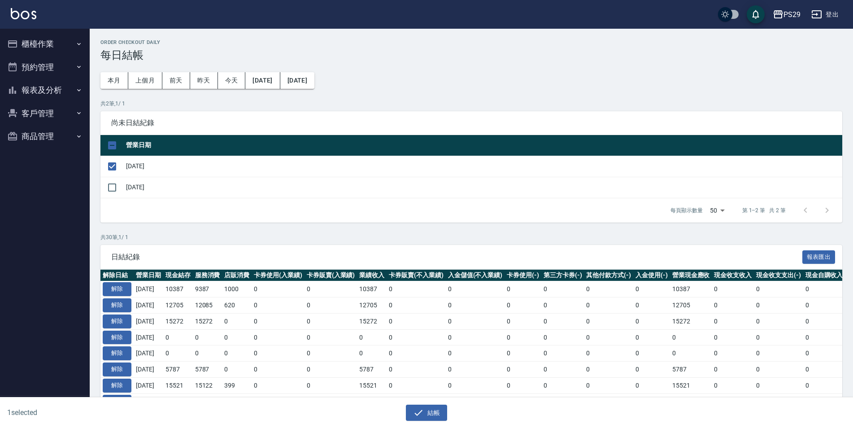
click at [54, 88] on button "報表及分析" at bounding box center [45, 89] width 83 height 23
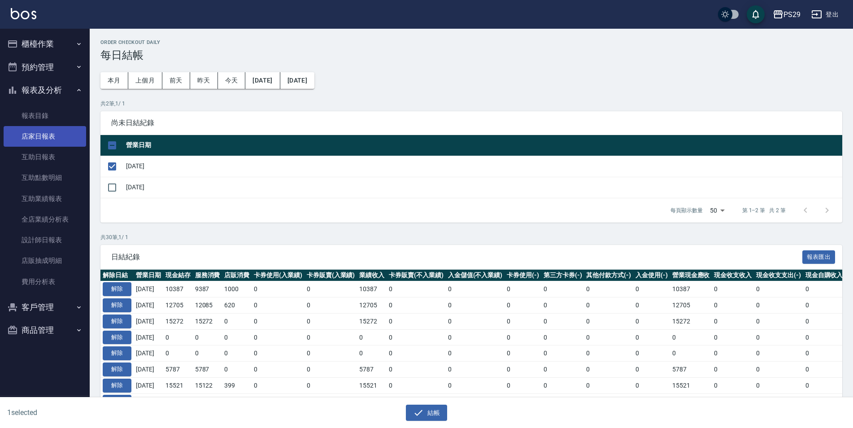
click at [58, 138] on link "店家日報表" at bounding box center [45, 136] width 83 height 21
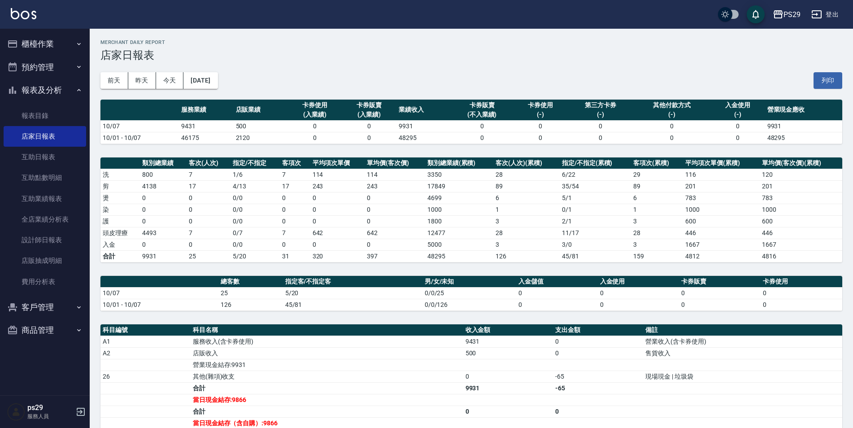
click at [66, 91] on button "報表及分析" at bounding box center [45, 89] width 83 height 23
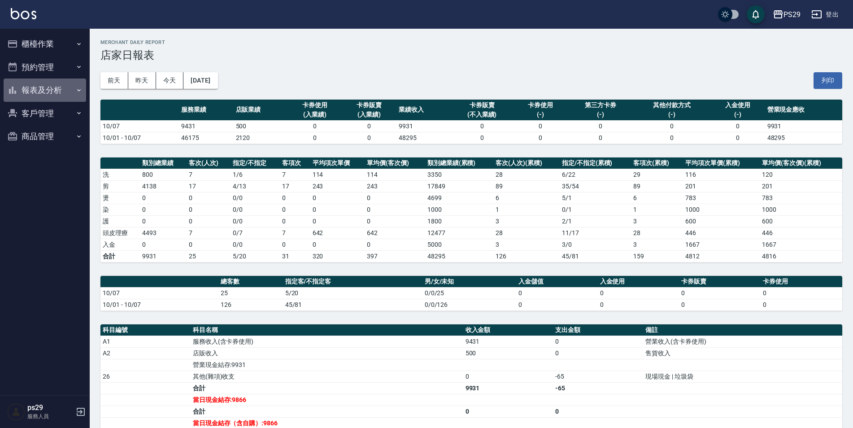
click at [66, 91] on button "報表及分析" at bounding box center [45, 89] width 83 height 23
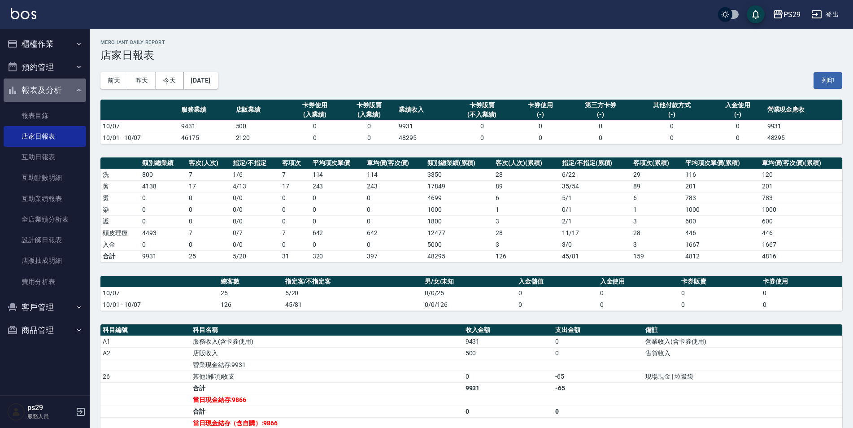
click at [78, 93] on icon "button" at bounding box center [78, 90] width 7 height 7
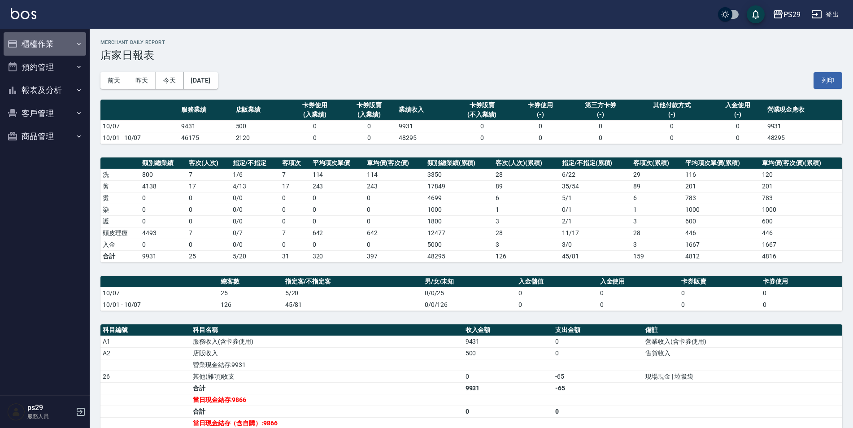
click at [63, 39] on button "櫃檯作業" at bounding box center [45, 43] width 83 height 23
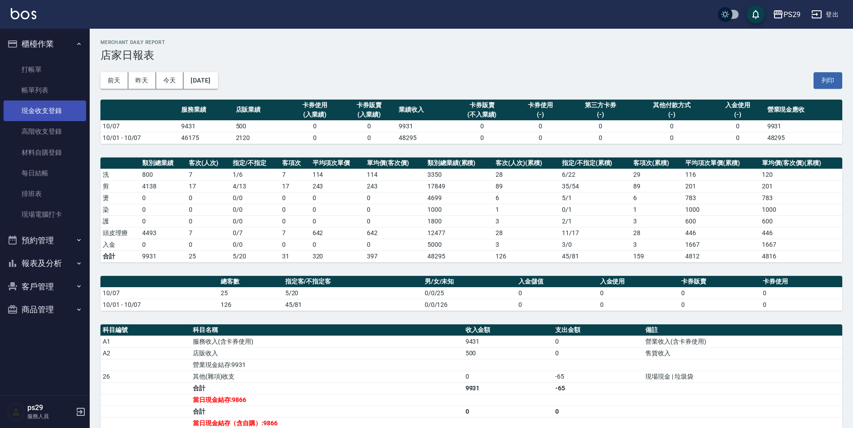
click at [49, 116] on link "現金收支登錄" at bounding box center [45, 110] width 83 height 21
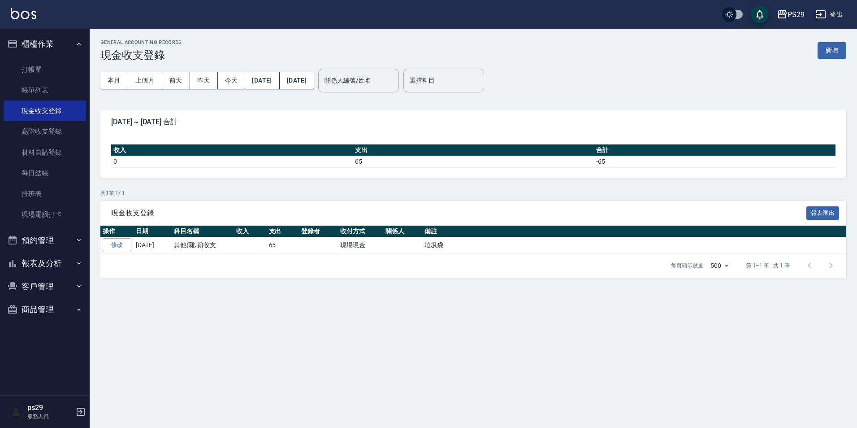
click at [75, 44] on button "櫃檯作業" at bounding box center [45, 43] width 83 height 23
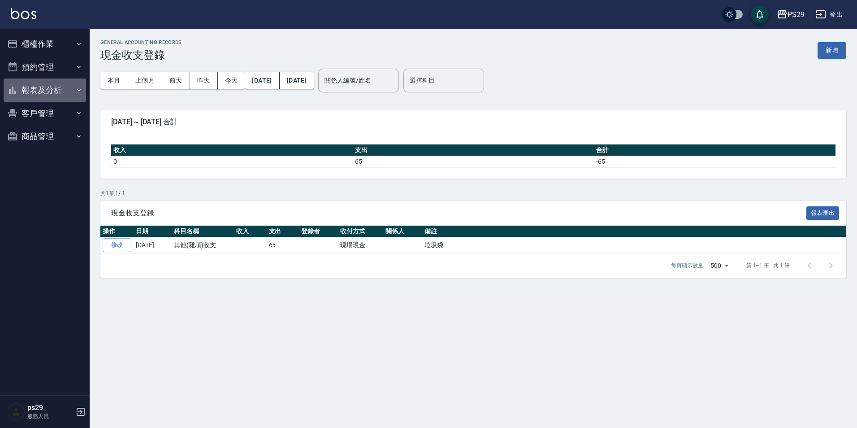
click at [59, 94] on button "報表及分析" at bounding box center [45, 89] width 83 height 23
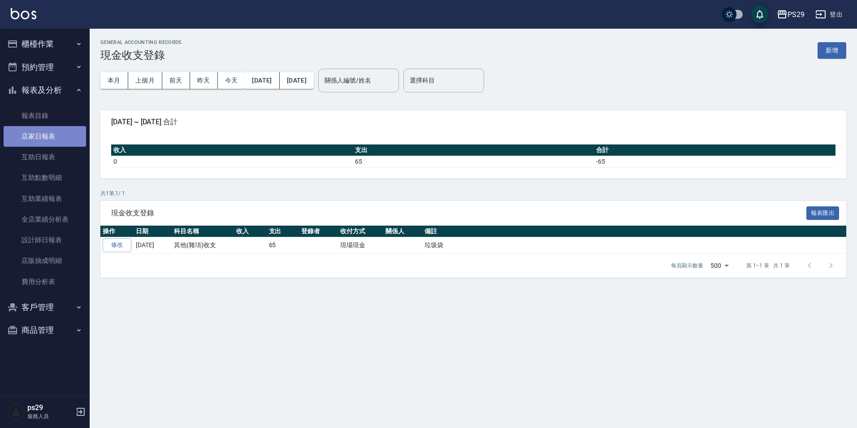
click at [49, 144] on link "店家日報表" at bounding box center [45, 136] width 83 height 21
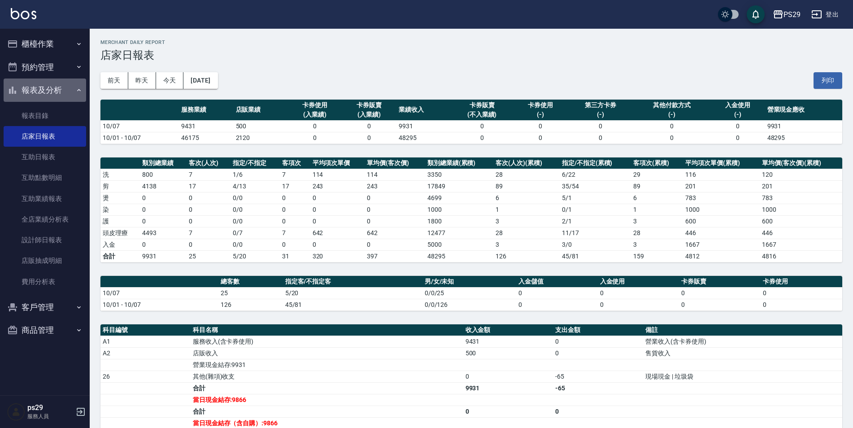
click at [73, 86] on button "報表及分析" at bounding box center [45, 89] width 83 height 23
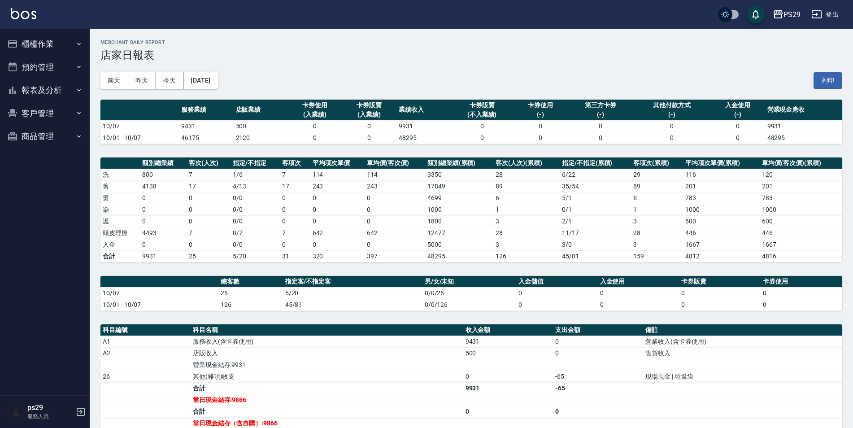
click at [69, 43] on button "櫃檯作業" at bounding box center [45, 43] width 83 height 23
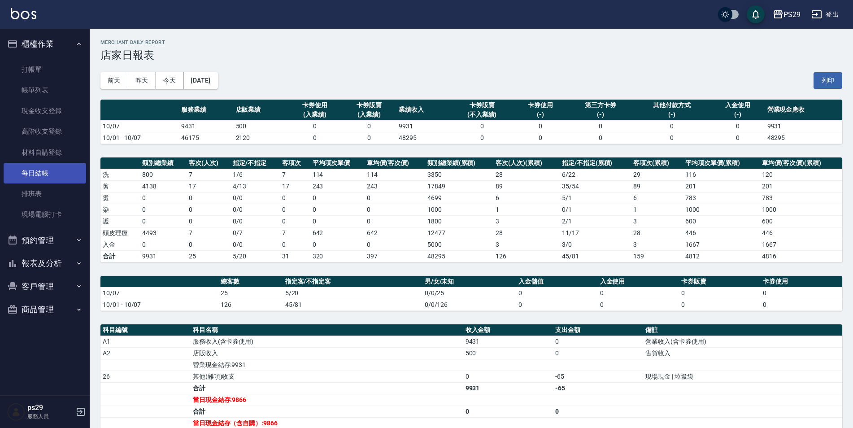
click at [44, 163] on link "每日結帳" at bounding box center [45, 173] width 83 height 21
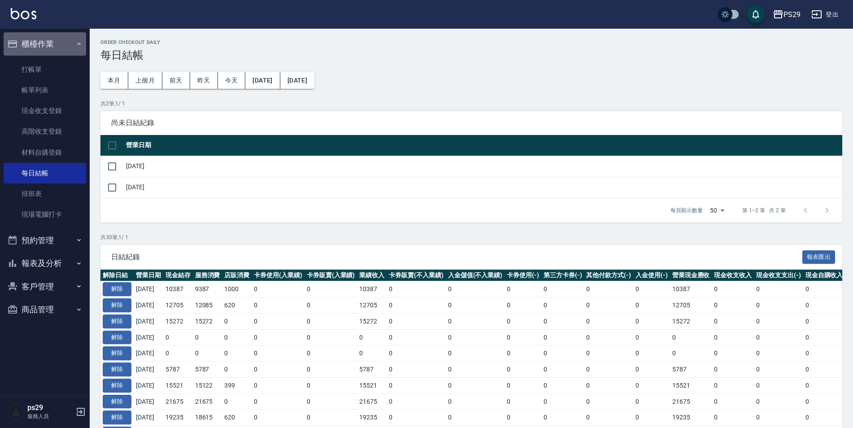
click at [73, 42] on button "櫃檯作業" at bounding box center [45, 43] width 83 height 23
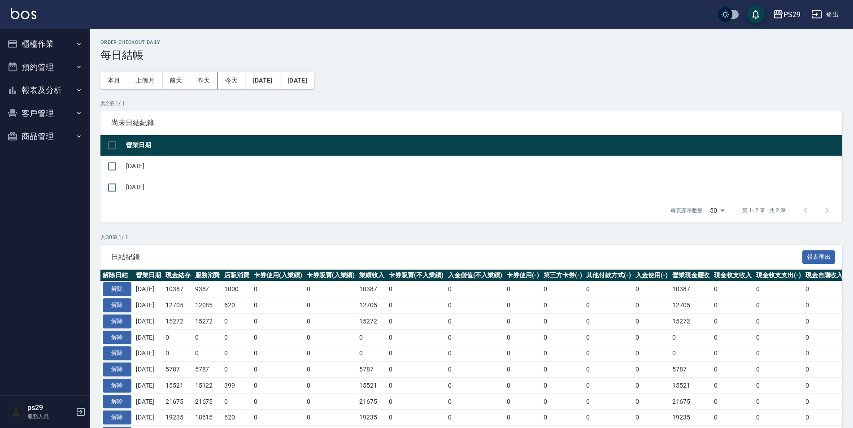
click at [70, 88] on button "報表及分析" at bounding box center [45, 89] width 83 height 23
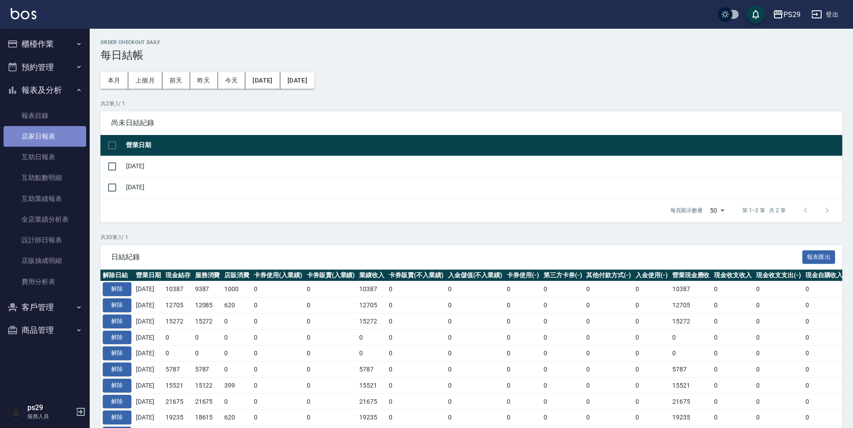
click at [57, 142] on link "店家日報表" at bounding box center [45, 136] width 83 height 21
